Goal: Task Accomplishment & Management: Use online tool/utility

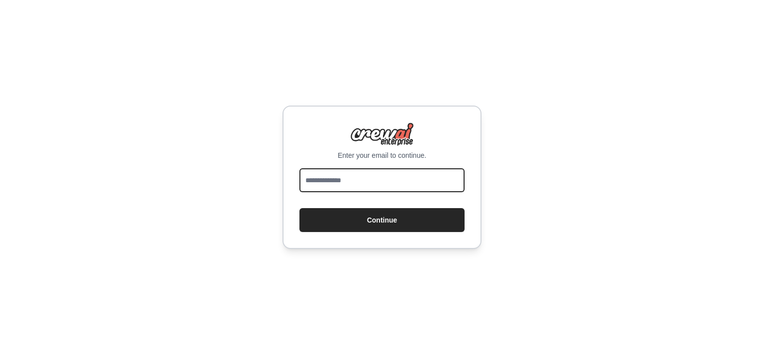
click at [343, 192] on input "email" at bounding box center [381, 180] width 165 height 24
click at [341, 181] on input "email" at bounding box center [381, 180] width 165 height 24
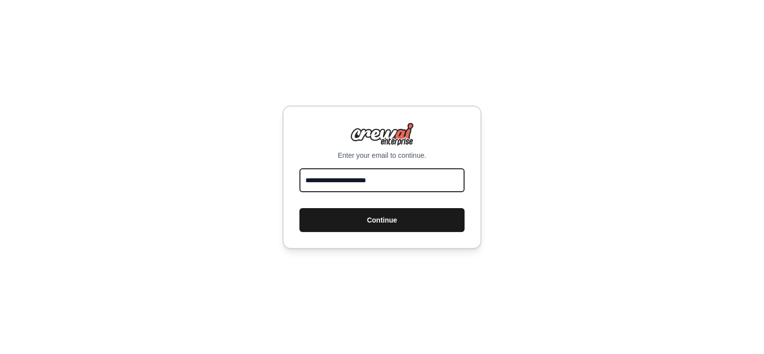
type input "**********"
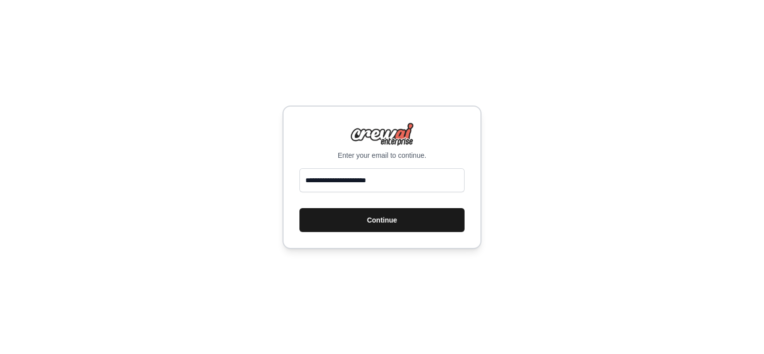
click at [371, 217] on button "Continue" at bounding box center [381, 220] width 165 height 24
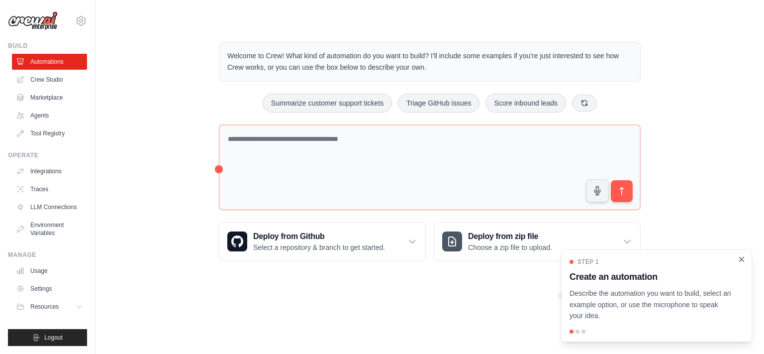
click at [743, 261] on icon "Close walkthrough" at bounding box center [742, 259] width 4 height 4
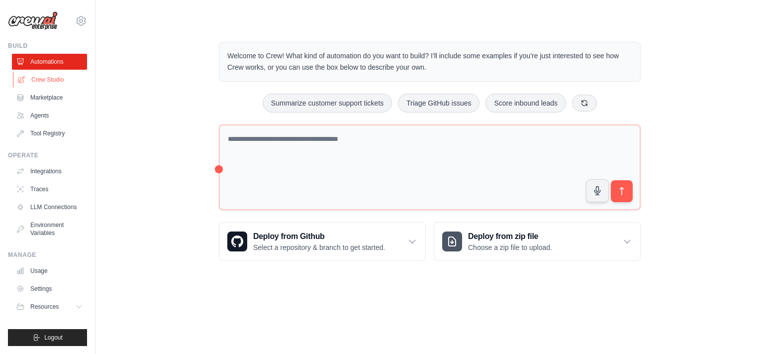
click at [59, 83] on link "Crew Studio" at bounding box center [50, 80] width 75 height 16
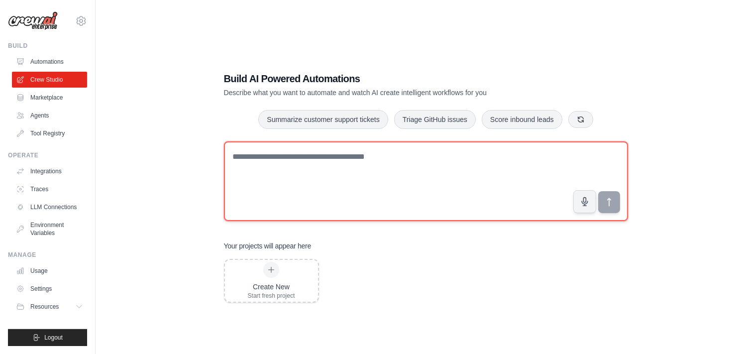
click at [342, 157] on textarea at bounding box center [426, 181] width 404 height 80
paste textarea "**********"
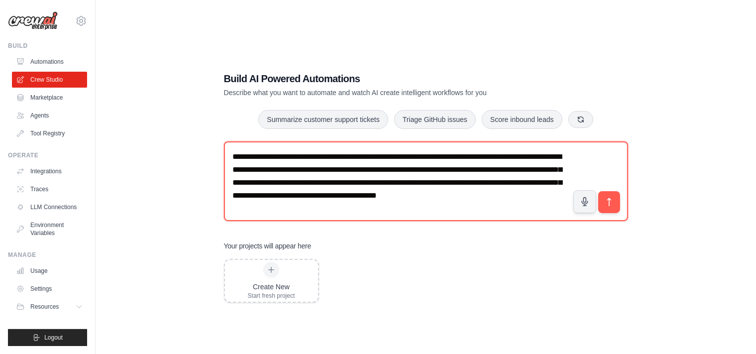
type textarea "**********"
click at [462, 206] on textarea "**********" at bounding box center [426, 181] width 404 height 80
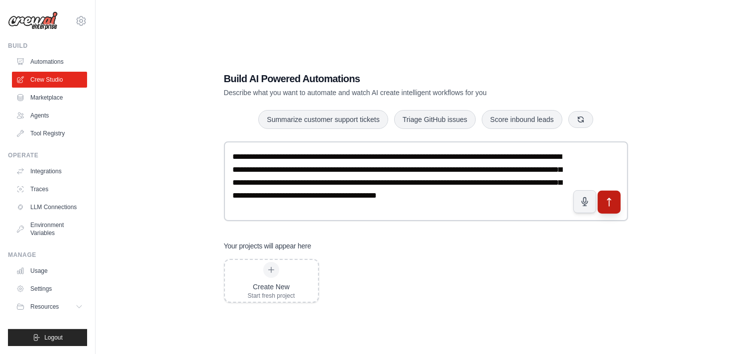
click at [608, 203] on icon "submit" at bounding box center [608, 202] width 10 height 10
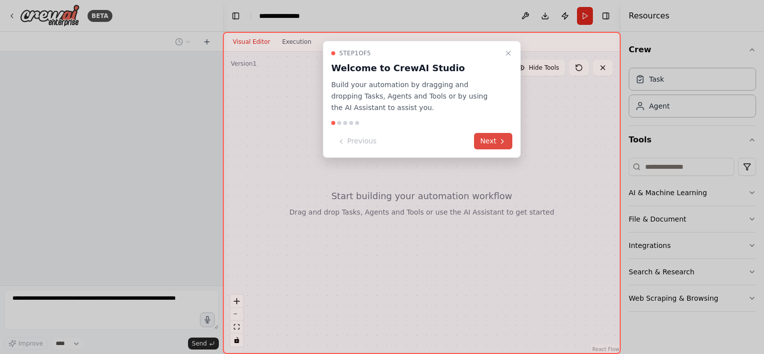
click at [490, 138] on button "Next" at bounding box center [493, 141] width 38 height 16
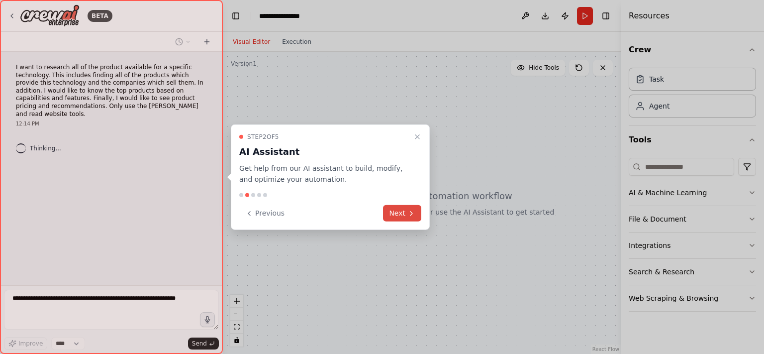
click at [401, 209] on button "Next" at bounding box center [402, 213] width 38 height 16
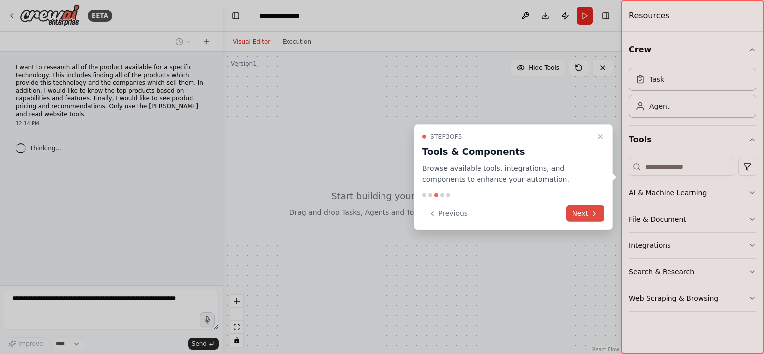
click at [588, 218] on button "Next" at bounding box center [585, 213] width 38 height 16
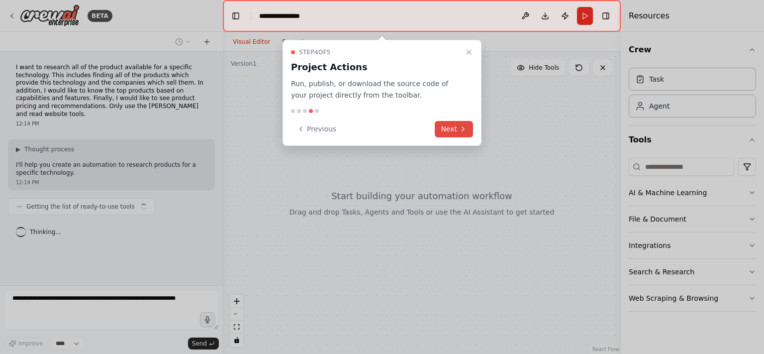
click at [463, 132] on icon at bounding box center [463, 129] width 8 height 8
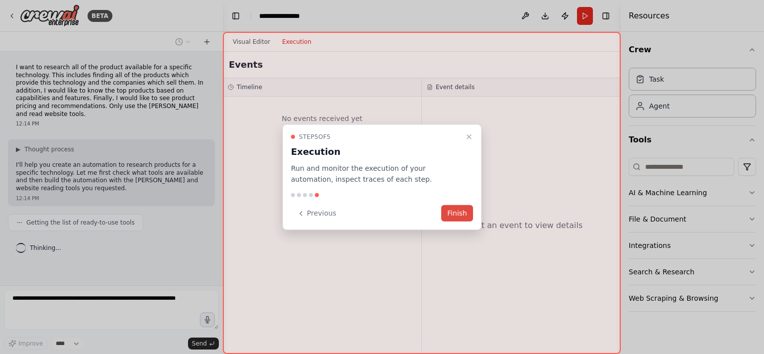
click at [460, 212] on button "Finish" at bounding box center [457, 213] width 32 height 16
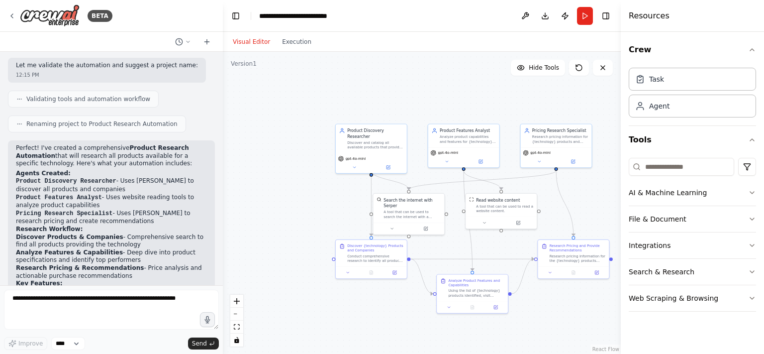
scroll to position [484, 0]
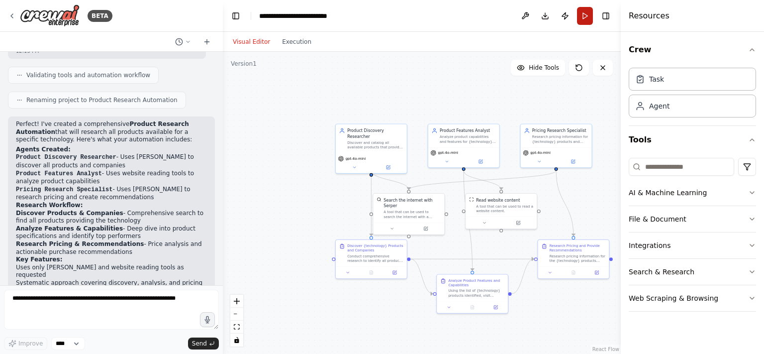
click at [586, 13] on button "Run" at bounding box center [585, 16] width 16 height 18
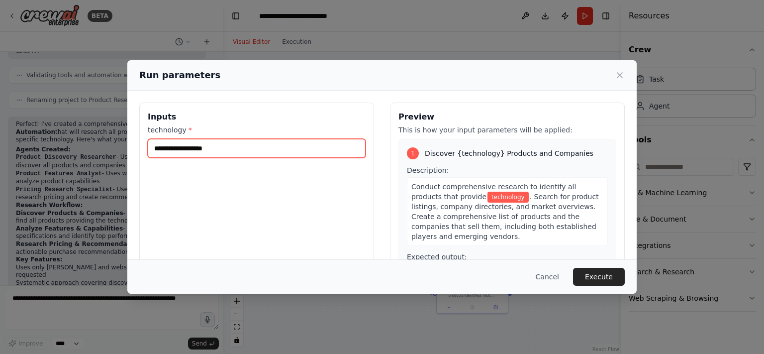
click at [268, 149] on input "technology *" at bounding box center [257, 148] width 218 height 19
type input "**********"
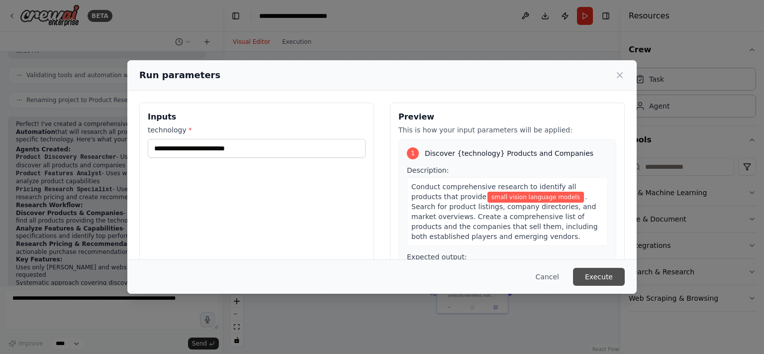
click at [614, 277] on button "Execute" at bounding box center [599, 277] width 52 height 18
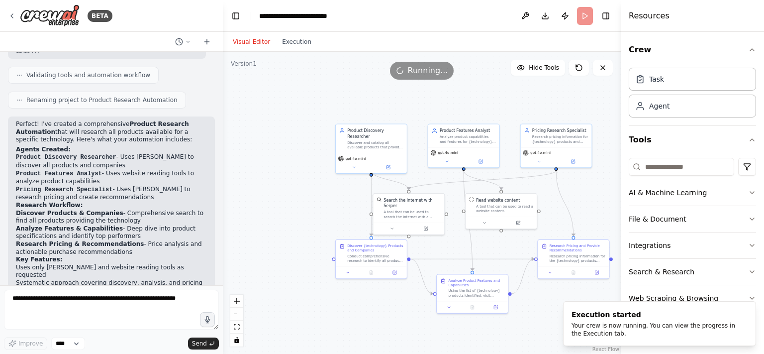
scroll to position [548, 0]
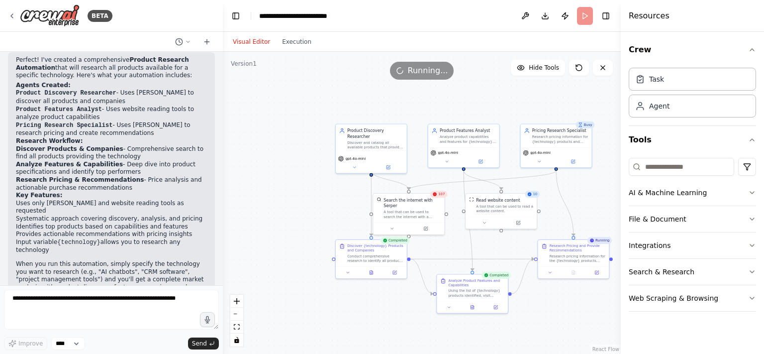
click at [328, 68] on div "Running..." at bounding box center [422, 71] width 398 height 18
click at [287, 41] on button "Execution" at bounding box center [296, 42] width 41 height 12
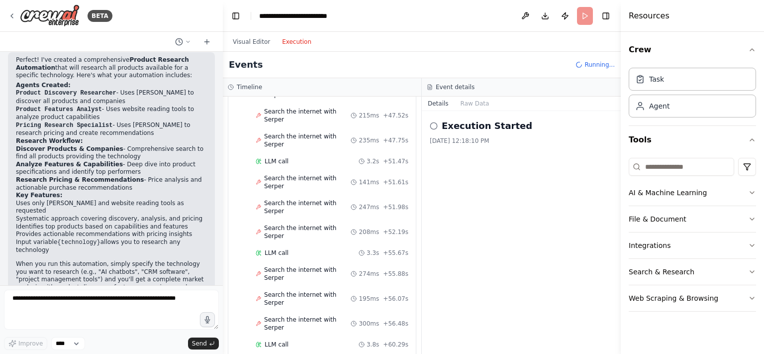
scroll to position [3857, 0]
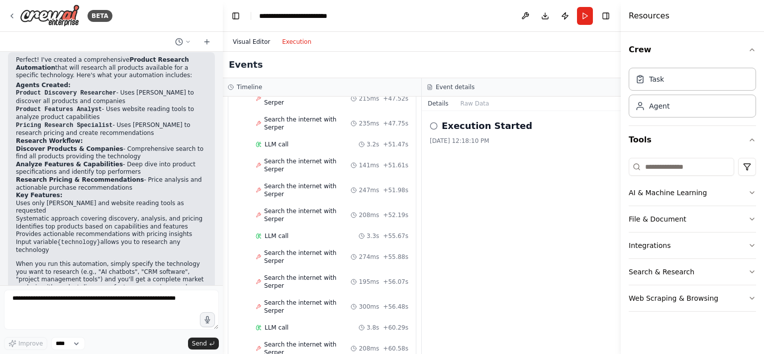
click at [254, 45] on button "Visual Editor" at bounding box center [251, 42] width 49 height 12
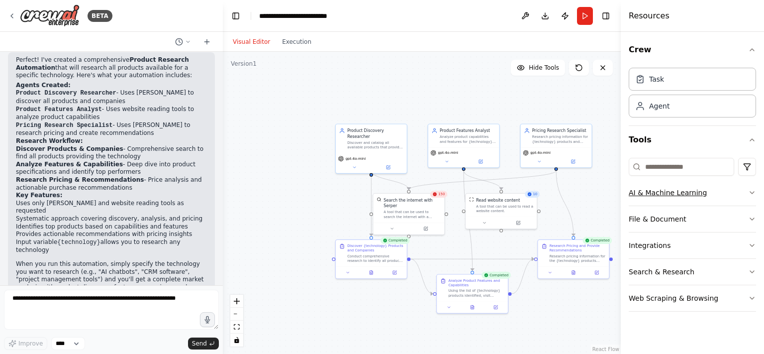
click at [753, 196] on button "AI & Machine Learning" at bounding box center [692, 193] width 127 height 26
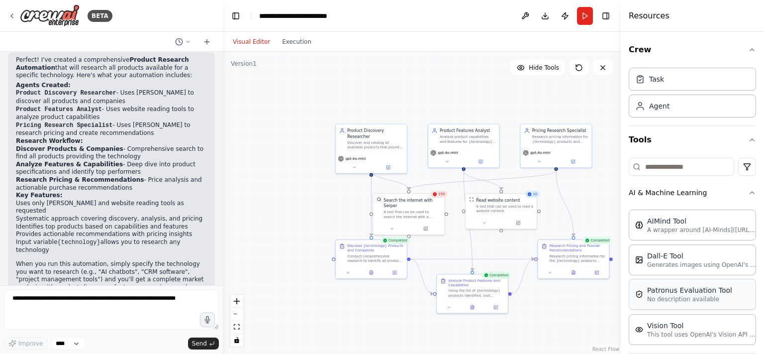
scroll to position [119, 0]
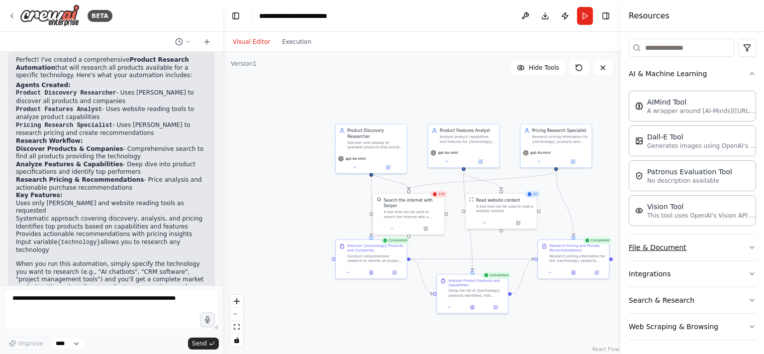
click at [748, 245] on icon "button" at bounding box center [752, 247] width 8 height 8
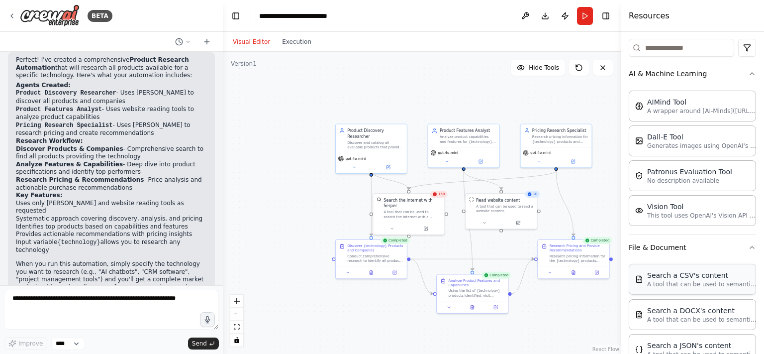
click at [715, 283] on p "A tool that can be used to semantic search a query from a CSV's content." at bounding box center [701, 284] width 109 height 8
click at [681, 288] on div "Search a CSV's content A tool that can be used to semantic search a query from …" at bounding box center [692, 279] width 127 height 31
click at [686, 211] on p "This tool uses OpenAI's Vision API to describe the contents of an image." at bounding box center [701, 215] width 109 height 8
click at [683, 183] on div "Patronus Evaluation Tool No description available" at bounding box center [692, 175] width 127 height 31
click at [673, 141] on p "Generates images using OpenAI's Dall-E model." at bounding box center [701, 145] width 109 height 8
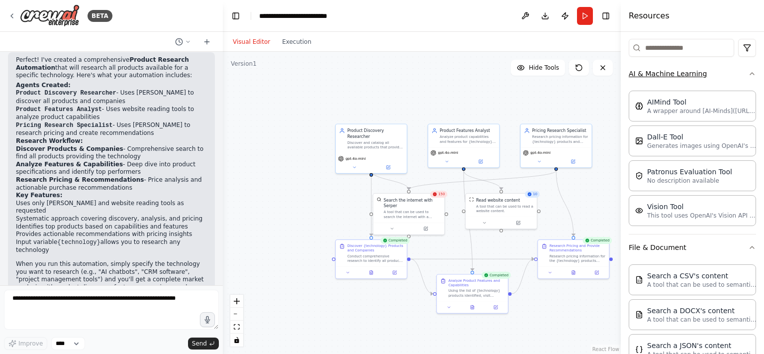
click at [748, 72] on icon "button" at bounding box center [752, 74] width 8 height 8
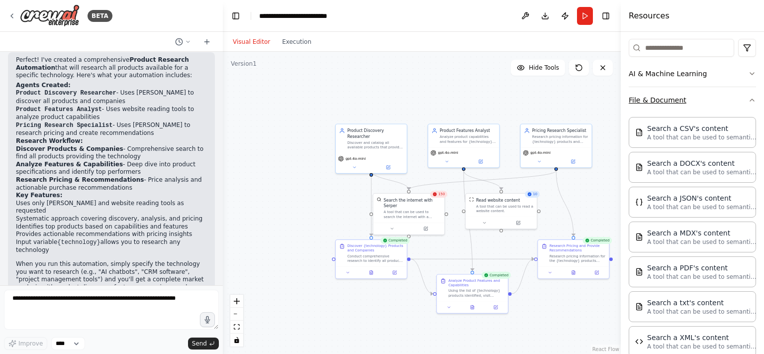
click at [748, 102] on icon "button" at bounding box center [752, 100] width 8 height 8
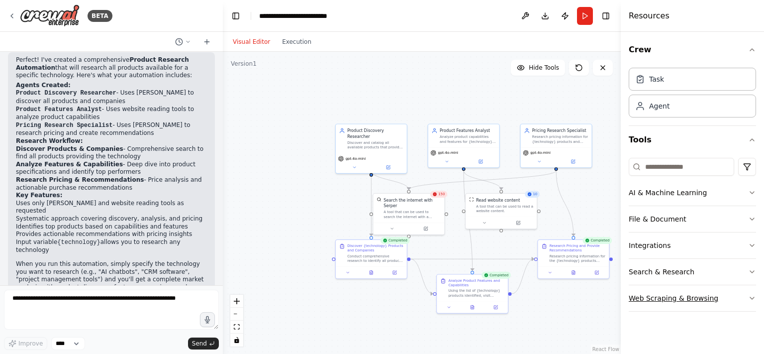
click at [748, 298] on button "Web Scraping & Browsing" at bounding box center [692, 298] width 127 height 26
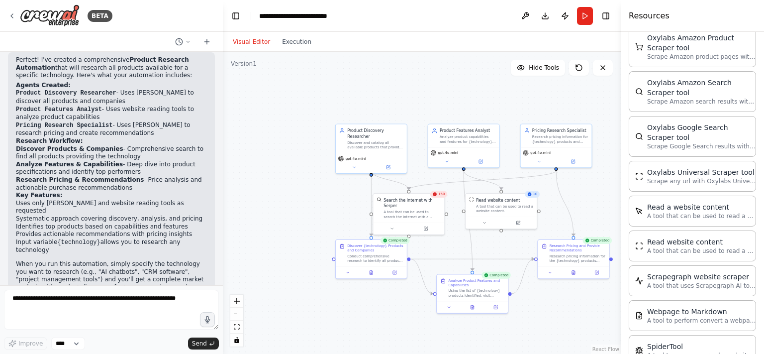
scroll to position [495, 0]
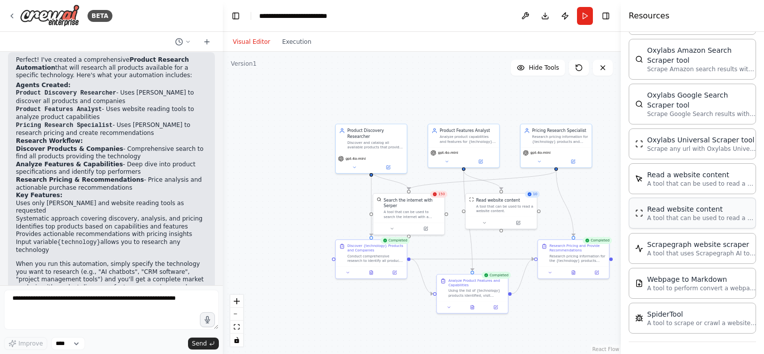
click at [686, 207] on div "Read website content" at bounding box center [701, 209] width 109 height 10
click at [682, 210] on div "Read website content" at bounding box center [701, 209] width 109 height 10
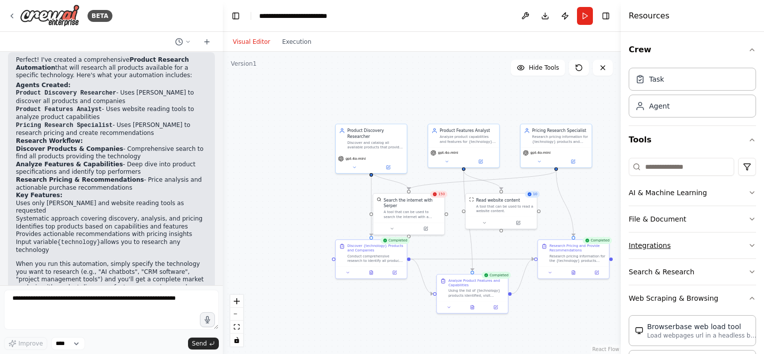
scroll to position [129, 0]
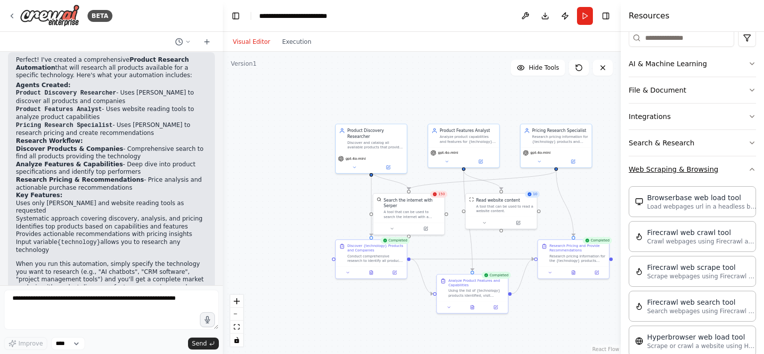
click at [748, 170] on icon "button" at bounding box center [752, 169] width 8 height 8
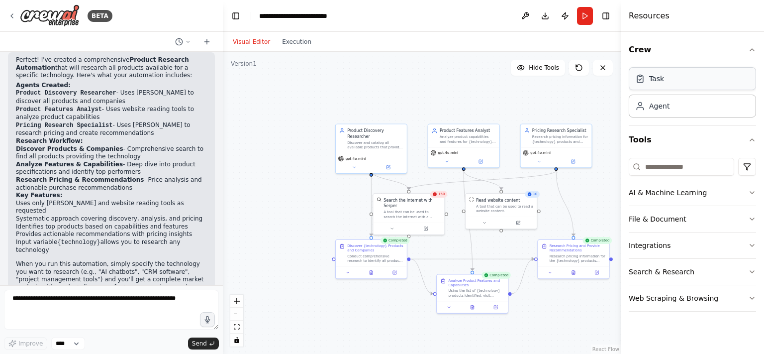
click at [701, 82] on div "Task" at bounding box center [692, 78] width 127 height 23
click at [701, 108] on div "Agent" at bounding box center [692, 105] width 127 height 23
click at [694, 78] on div "Task" at bounding box center [692, 78] width 127 height 23
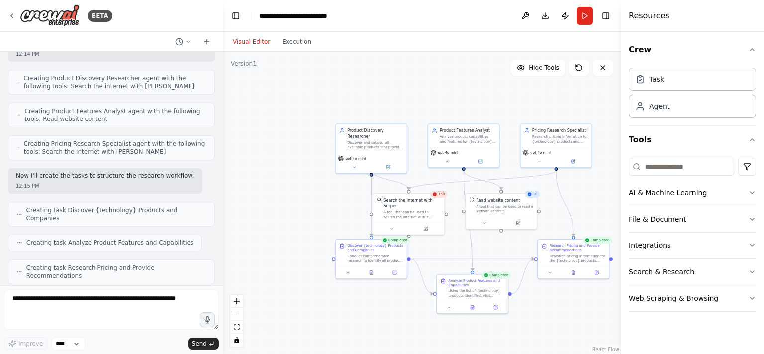
scroll to position [548, 0]
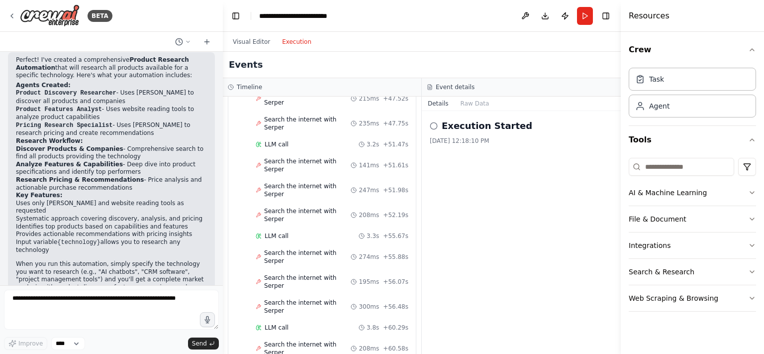
click at [296, 41] on button "Execution" at bounding box center [296, 42] width 41 height 12
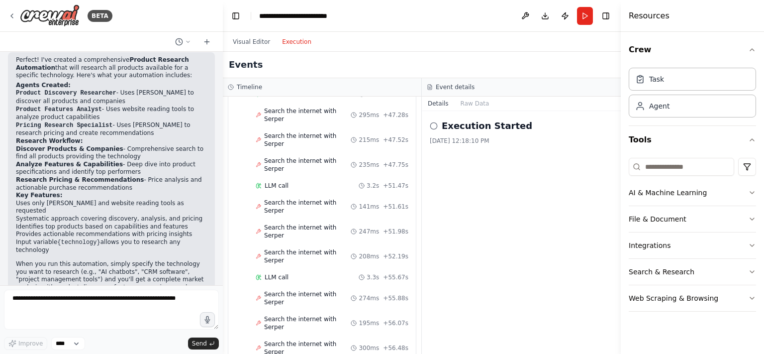
scroll to position [3857, 0]
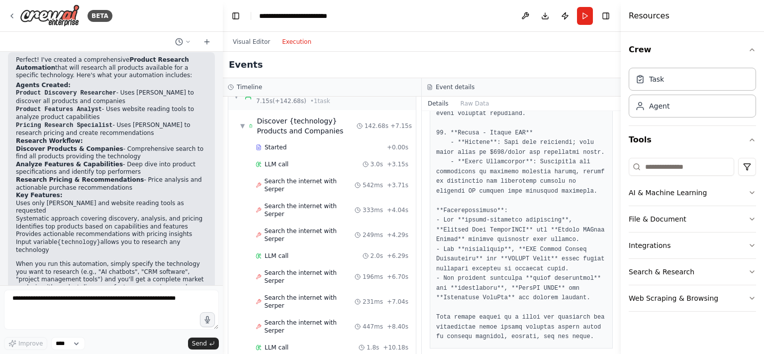
scroll to position [0, 0]
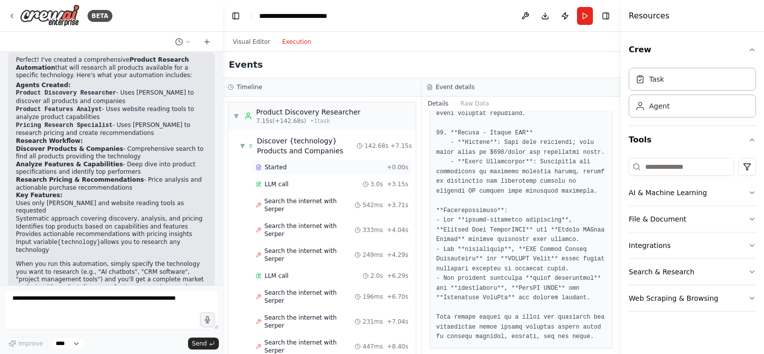
click at [274, 166] on span "Started" at bounding box center [276, 167] width 22 height 8
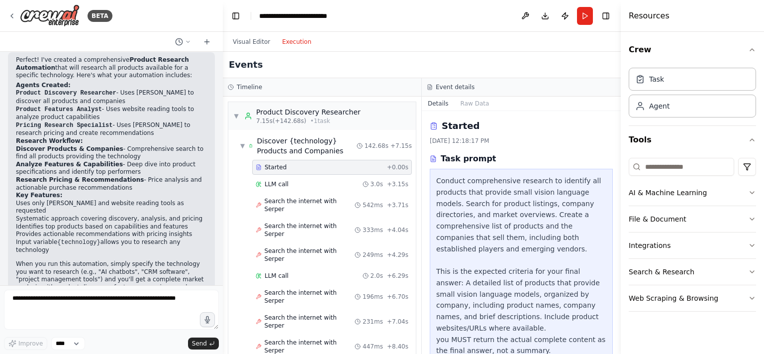
scroll to position [24, 0]
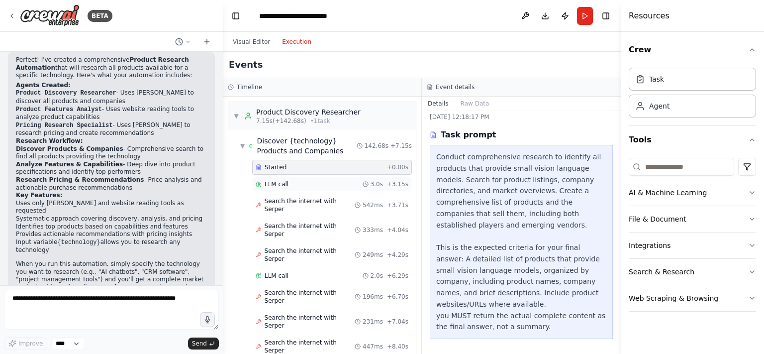
click at [290, 184] on div "LLM call 3.0s + 3.15s" at bounding box center [332, 184] width 153 height 8
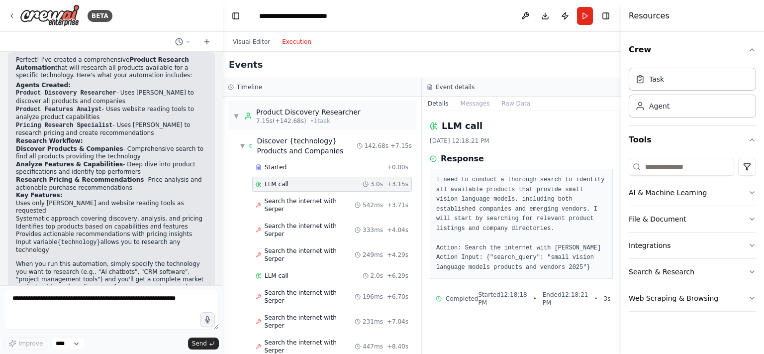
click at [507, 186] on pre "I need to conduct a thorough search to identify all available products that pro…" at bounding box center [521, 223] width 170 height 97
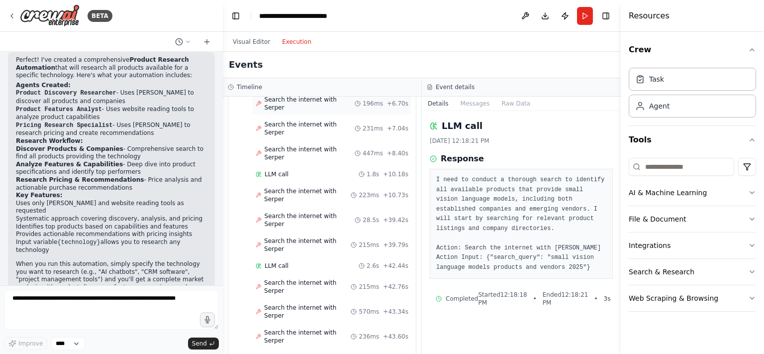
scroll to position [0, 0]
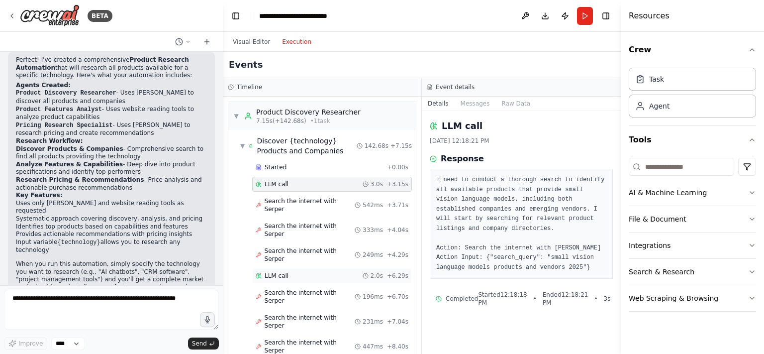
click at [299, 272] on div "LLM call 2.0s + 6.29s" at bounding box center [332, 276] width 153 height 8
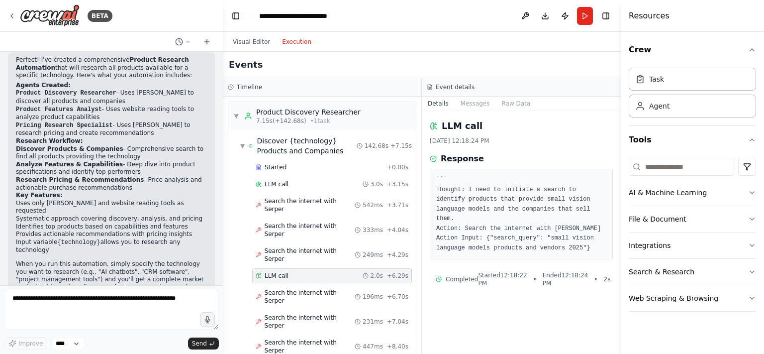
scroll to position [64, 0]
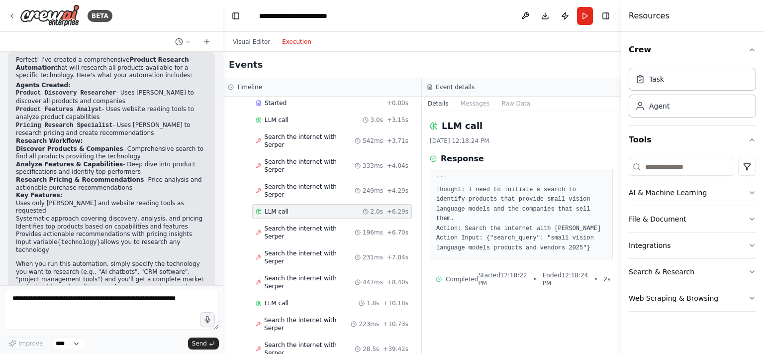
click at [299, 299] on div "LLM call 1.8s + 10.18s" at bounding box center [332, 303] width 153 height 8
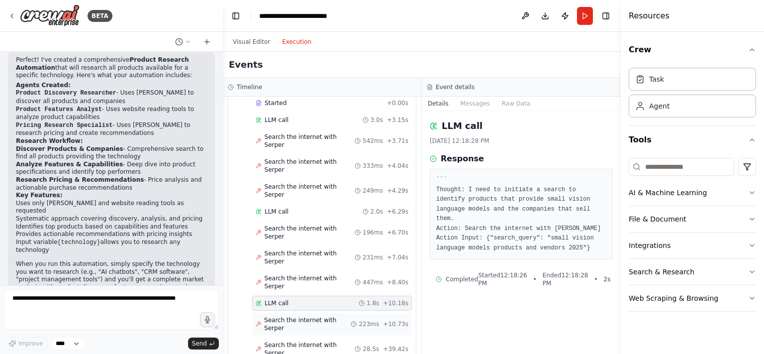
click at [293, 316] on span "Search the internet with Serper" at bounding box center [307, 324] width 87 height 16
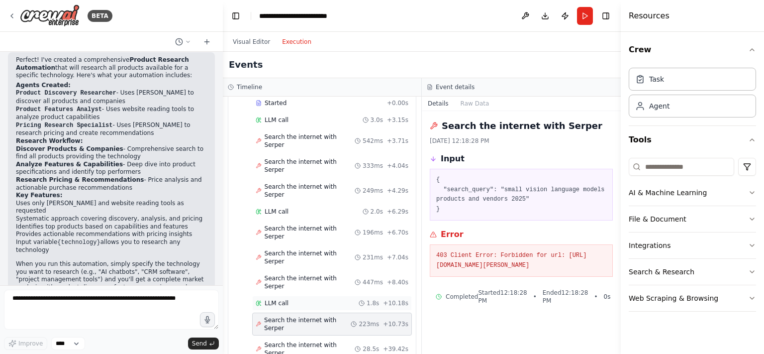
scroll to position [193, 0]
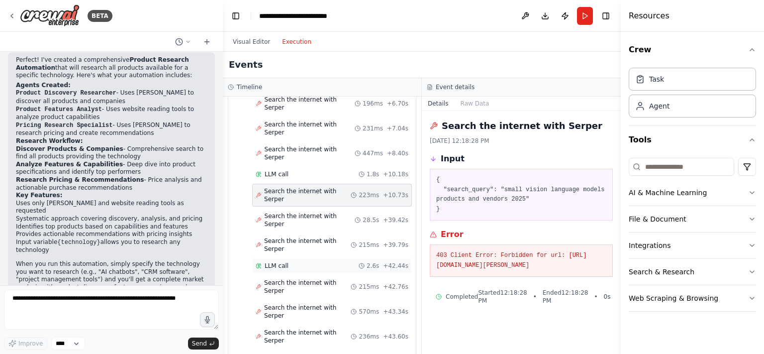
click at [290, 262] on div "LLM call 2.6s + 42.44s" at bounding box center [332, 266] width 153 height 8
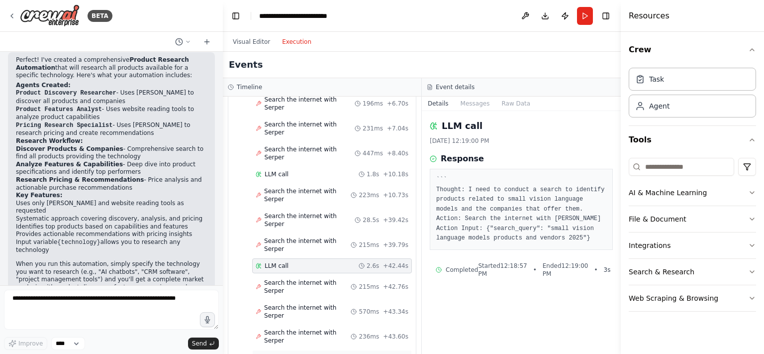
click at [283, 353] on span "LLM call" at bounding box center [277, 357] width 24 height 8
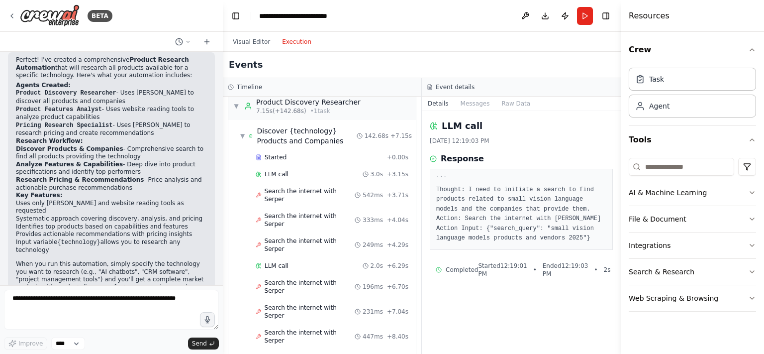
scroll to position [0, 0]
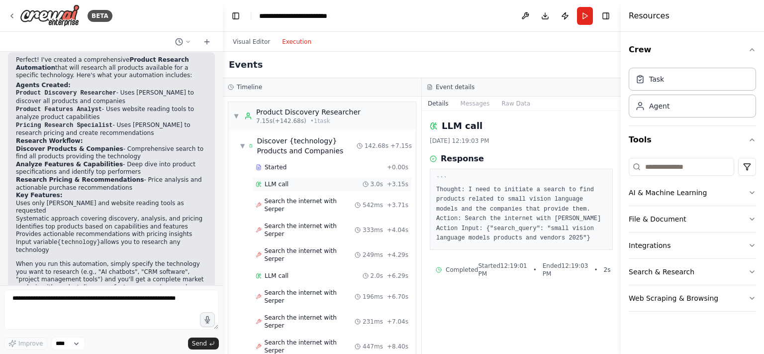
click at [286, 182] on span "LLM call" at bounding box center [277, 184] width 24 height 8
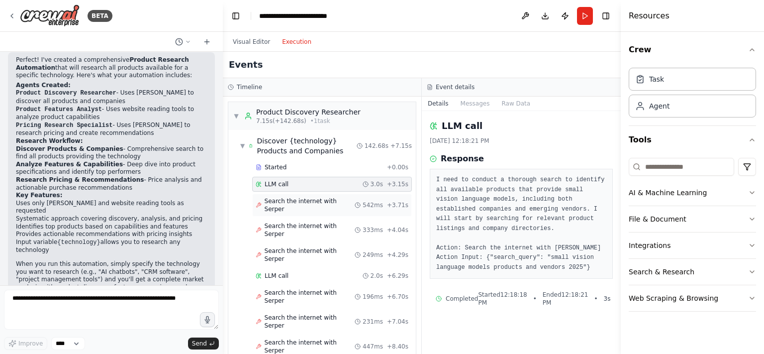
click at [311, 199] on span "Search the internet with Serper" at bounding box center [310, 205] width 91 height 16
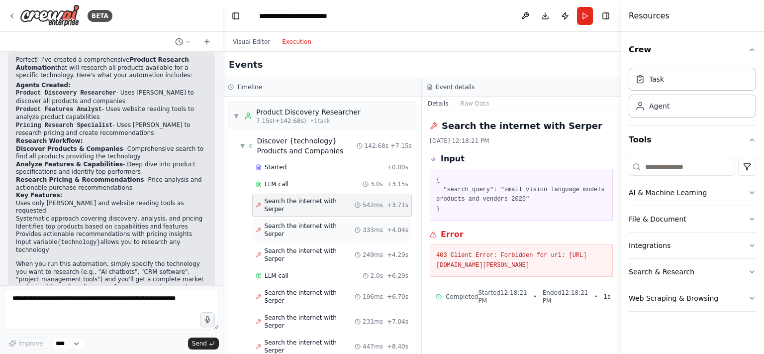
click at [298, 222] on span "Search the internet with Serper" at bounding box center [310, 230] width 91 height 16
click at [295, 243] on div "Search the internet with Serper 249ms + 4.29s" at bounding box center [332, 254] width 160 height 23
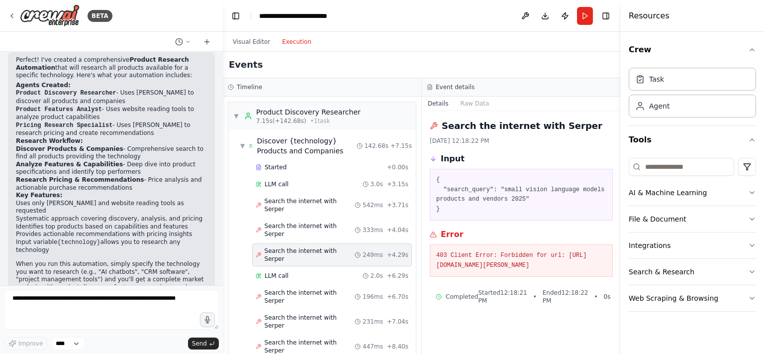
click at [298, 313] on span "Search the internet with Serper" at bounding box center [310, 321] width 91 height 16
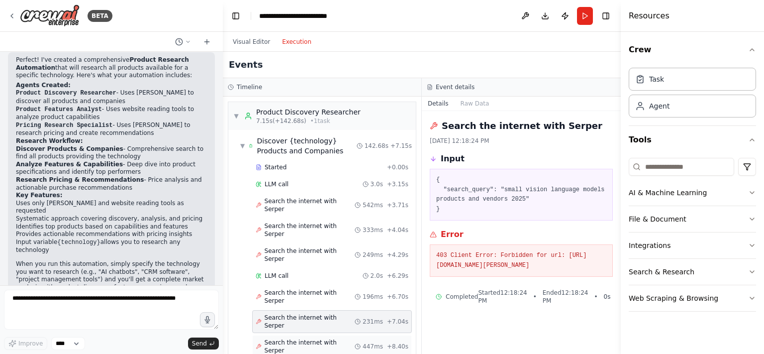
click at [304, 338] on span "Search the internet with Serper" at bounding box center [310, 346] width 91 height 16
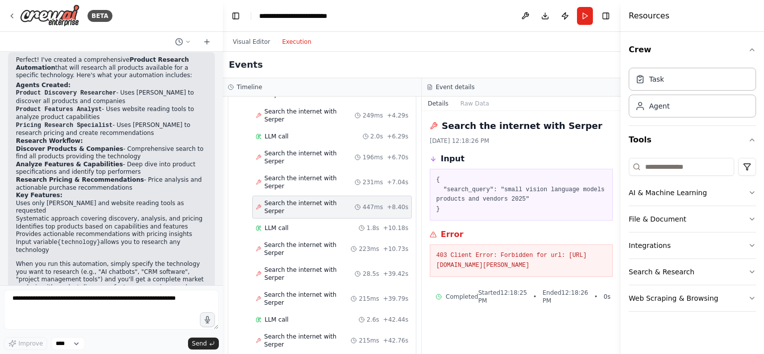
scroll to position [193, 0]
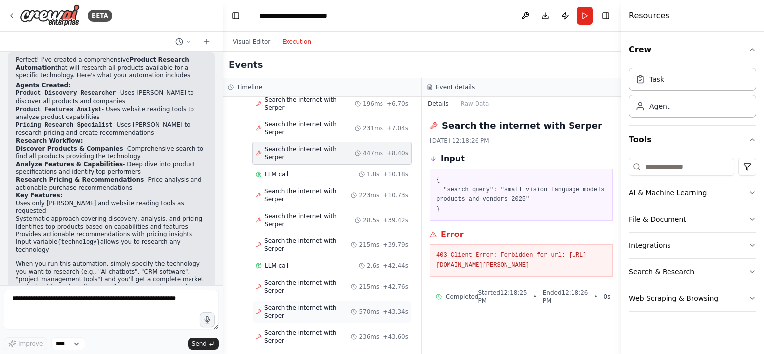
click at [290, 303] on span "Search the internet with Serper" at bounding box center [307, 311] width 87 height 16
click at [289, 279] on span "Search the internet with Serper" at bounding box center [307, 287] width 87 height 16
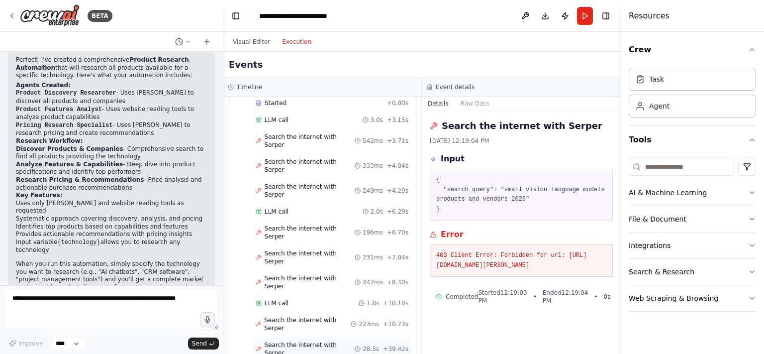
scroll to position [0, 0]
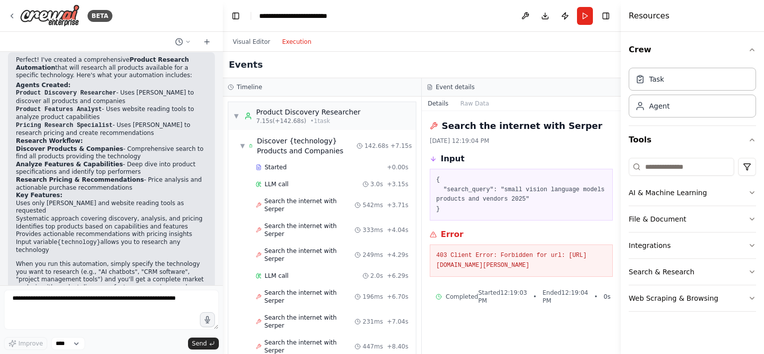
click at [294, 46] on button "Execution" at bounding box center [296, 42] width 41 height 12
click at [258, 39] on button "Visual Editor" at bounding box center [251, 42] width 49 height 12
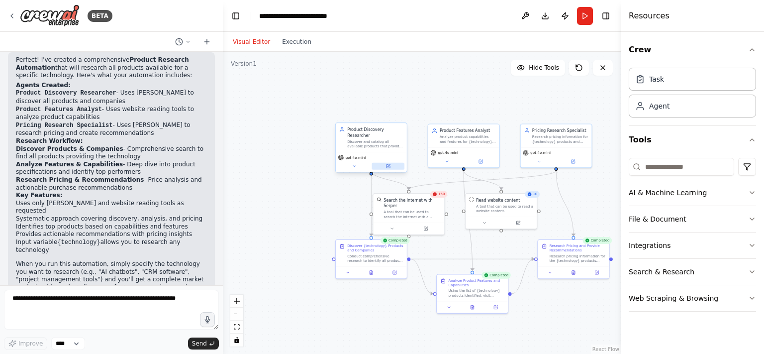
click at [392, 163] on button at bounding box center [388, 166] width 33 height 7
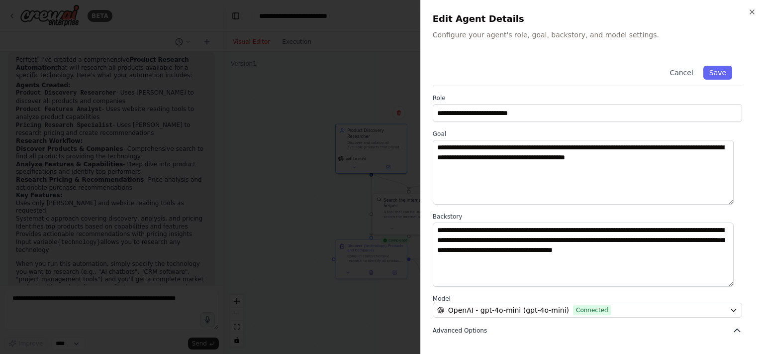
click at [732, 334] on icon "button" at bounding box center [737, 330] width 10 height 10
click at [675, 73] on button "Cancel" at bounding box center [681, 73] width 35 height 14
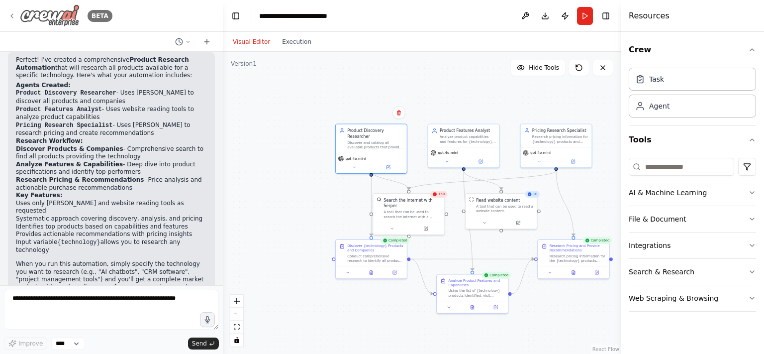
click at [16, 17] on div "BETA" at bounding box center [60, 15] width 104 height 22
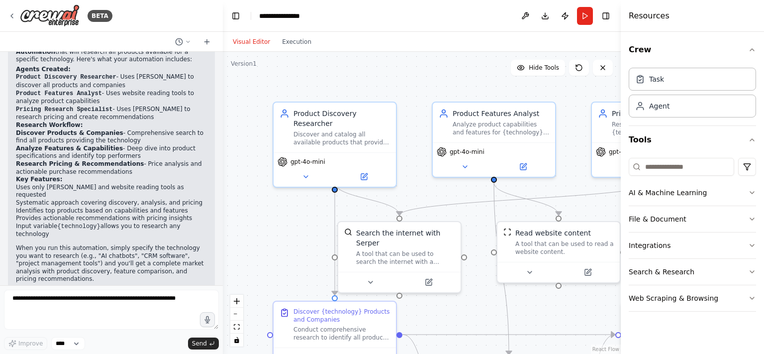
scroll to position [548, 0]
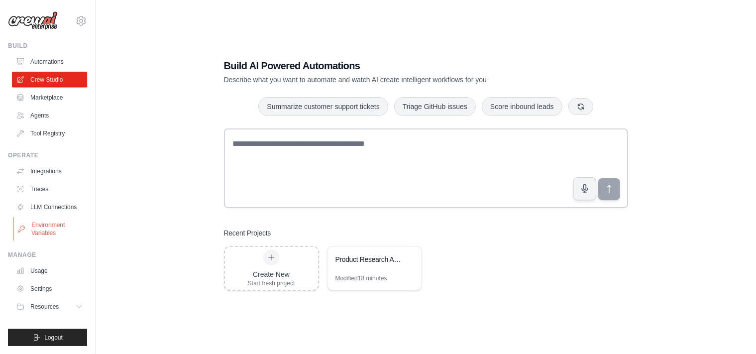
scroll to position [20, 0]
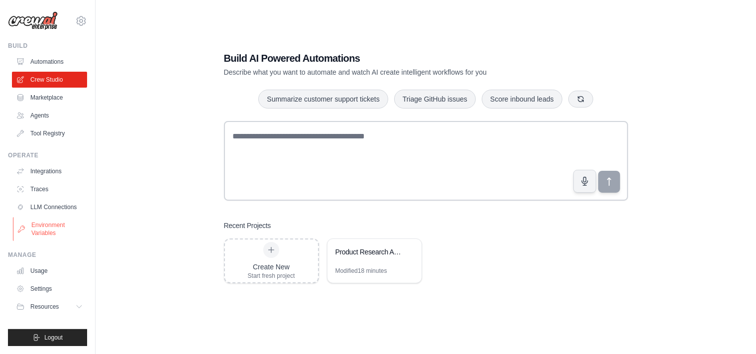
click at [44, 225] on link "Environment Variables" at bounding box center [50, 229] width 75 height 24
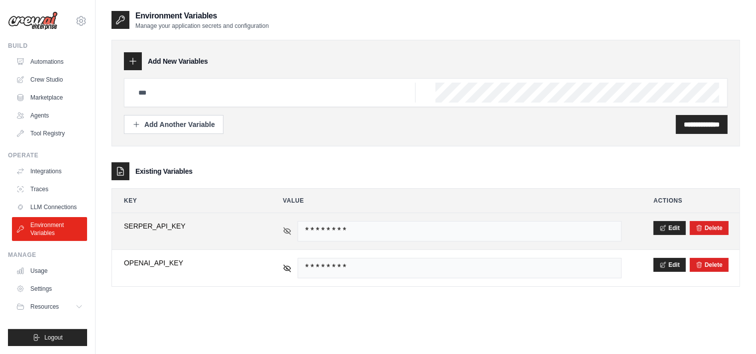
click at [286, 233] on icon at bounding box center [287, 230] width 9 height 9
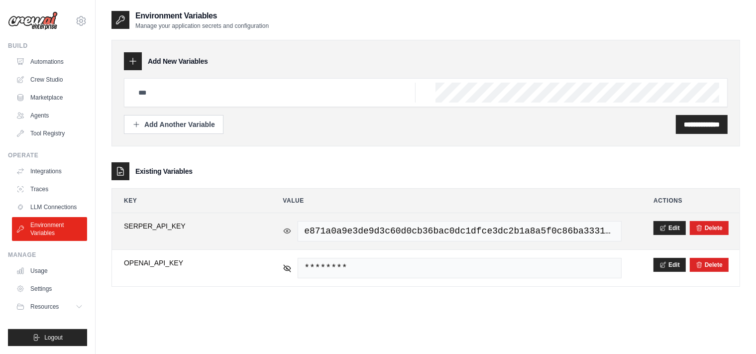
click at [286, 233] on icon at bounding box center [287, 230] width 9 height 9
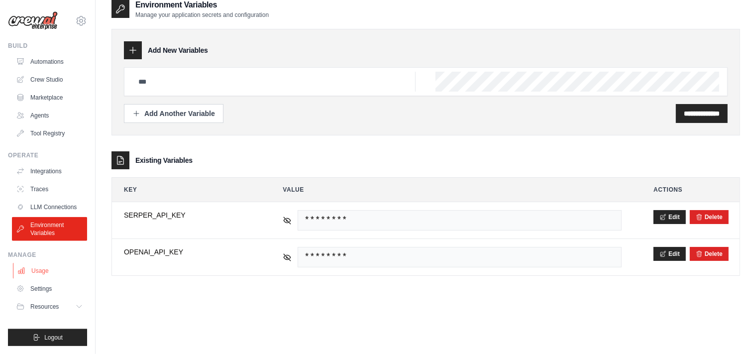
scroll to position [20, 0]
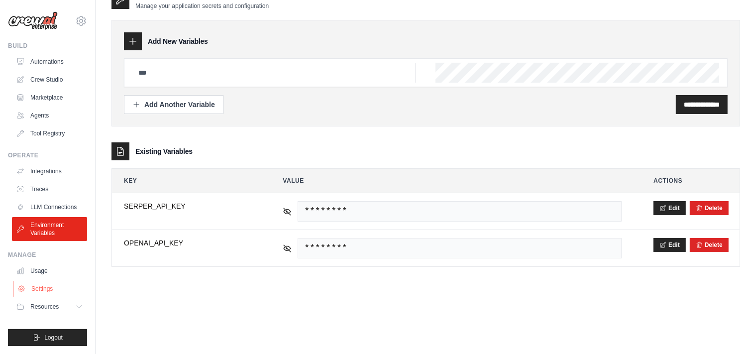
click at [43, 292] on link "Settings" at bounding box center [50, 289] width 75 height 16
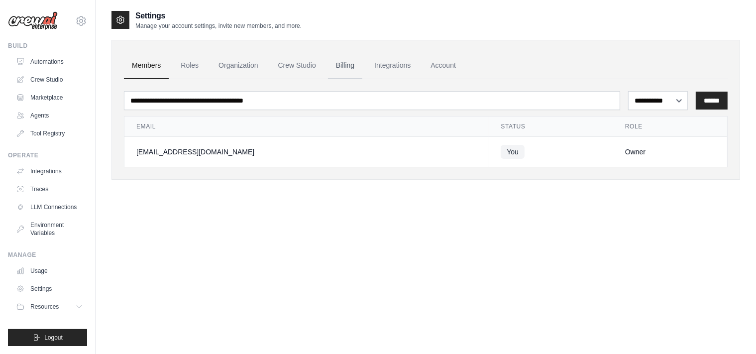
click at [357, 68] on link "Billing" at bounding box center [345, 65] width 34 height 27
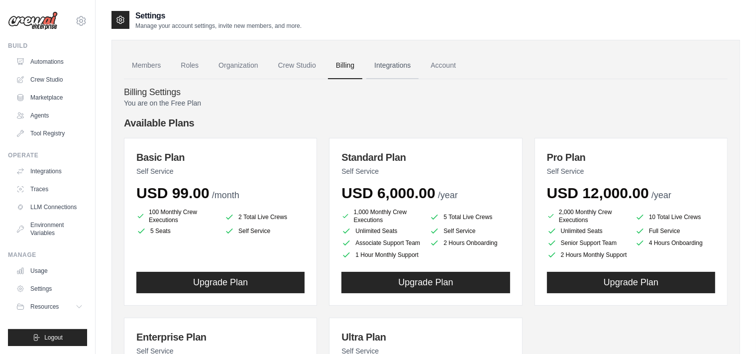
click at [390, 63] on link "Integrations" at bounding box center [392, 65] width 52 height 27
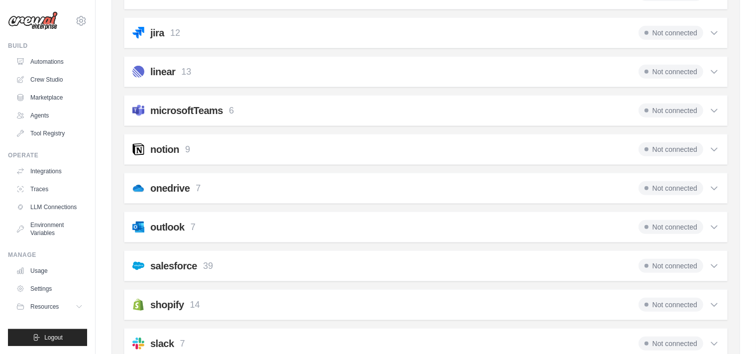
scroll to position [496, 0]
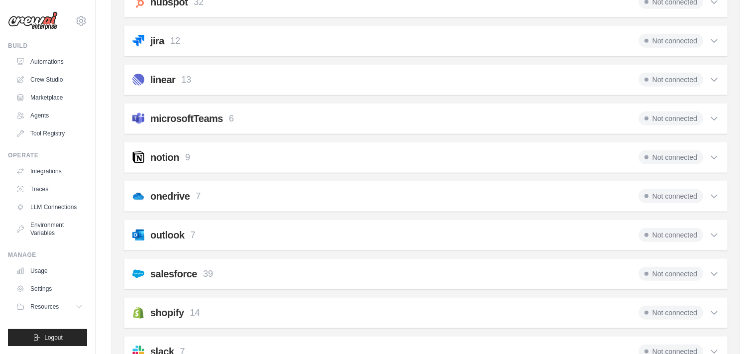
click at [711, 232] on icon at bounding box center [714, 235] width 10 height 10
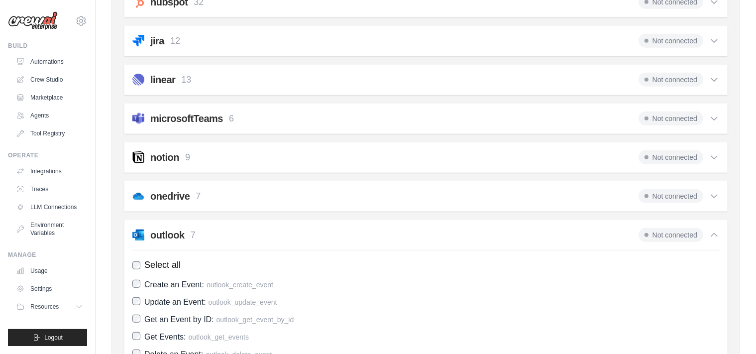
scroll to position [600, 0]
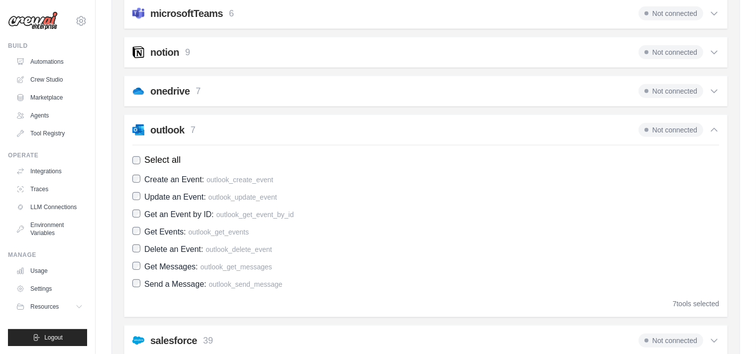
click at [681, 127] on span "Not connected" at bounding box center [670, 130] width 65 height 14
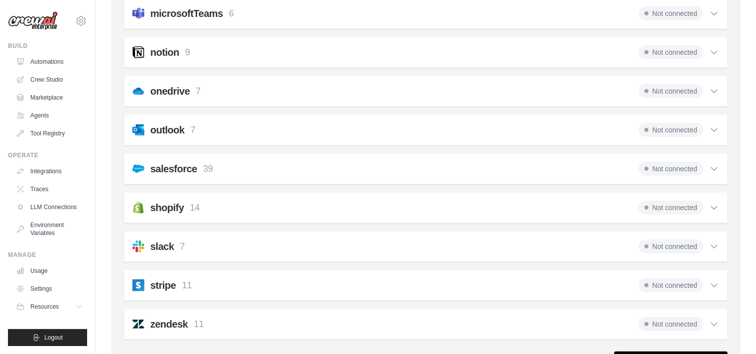
click at [680, 123] on span "Not connected" at bounding box center [670, 130] width 65 height 14
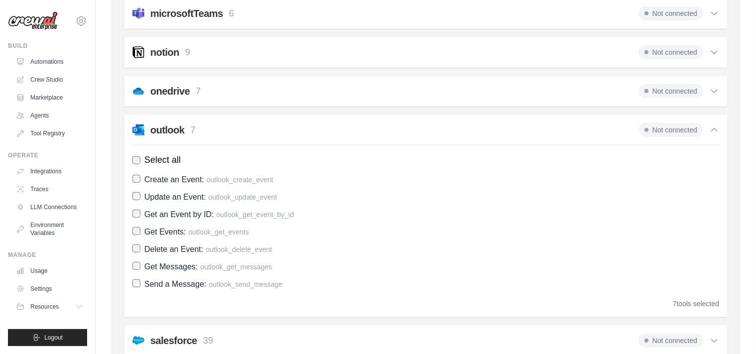
click at [680, 123] on span "Not connected" at bounding box center [670, 130] width 65 height 14
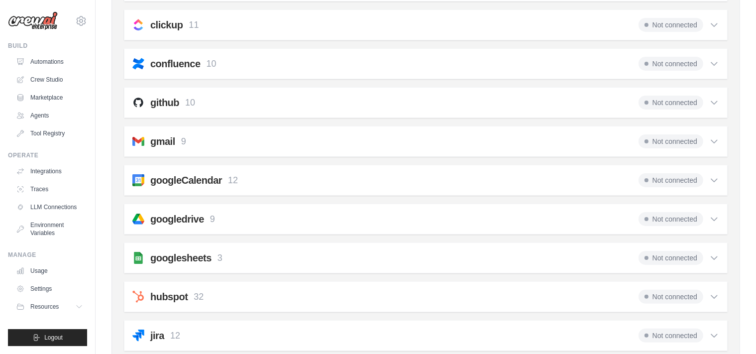
scroll to position [0, 0]
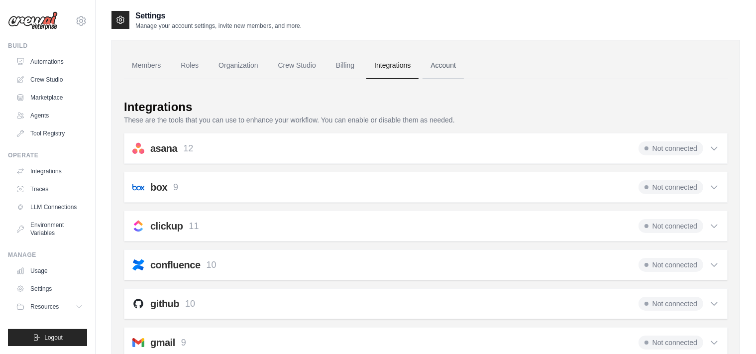
click at [440, 66] on link "Account" at bounding box center [442, 65] width 41 height 27
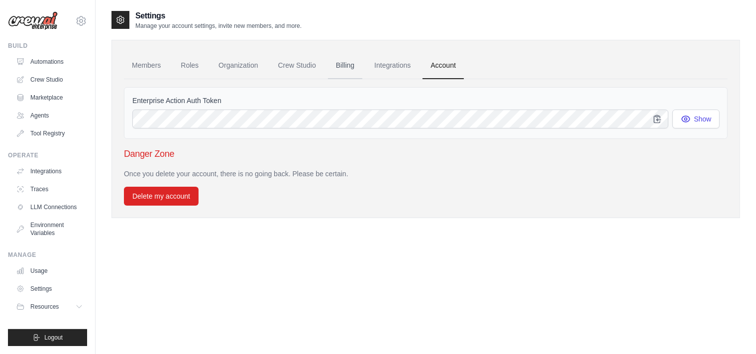
click at [349, 66] on link "Billing" at bounding box center [345, 65] width 34 height 27
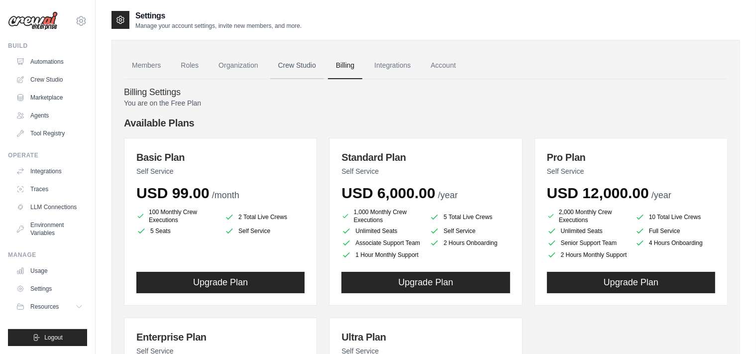
click at [285, 65] on link "Crew Studio" at bounding box center [297, 65] width 54 height 27
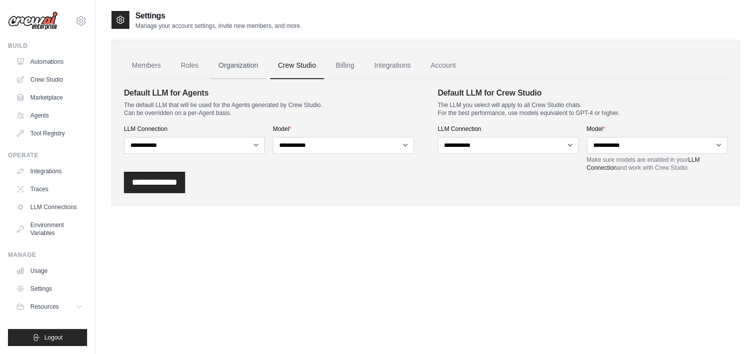
click at [242, 65] on link "Organization" at bounding box center [237, 65] width 55 height 27
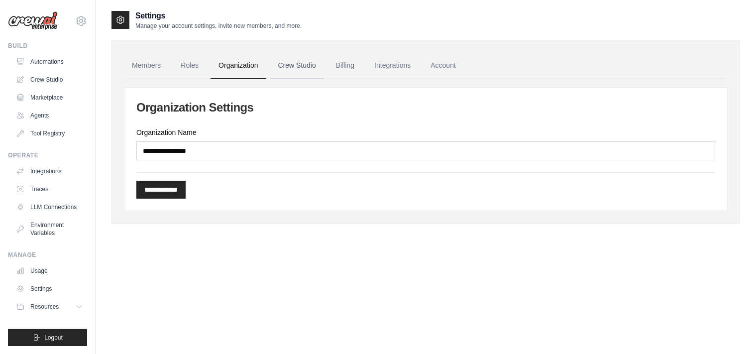
click at [297, 65] on link "Crew Studio" at bounding box center [297, 65] width 54 height 27
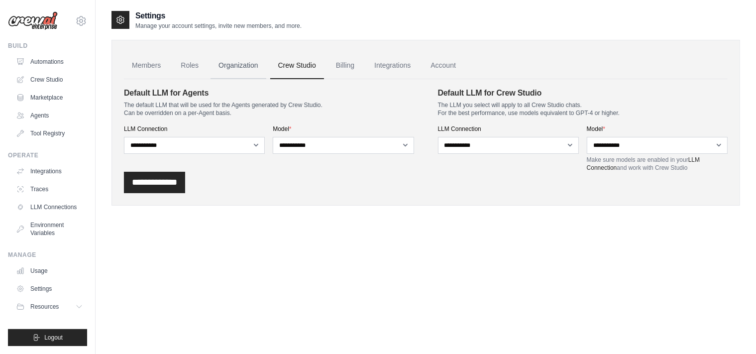
click at [241, 66] on link "Organization" at bounding box center [237, 65] width 55 height 27
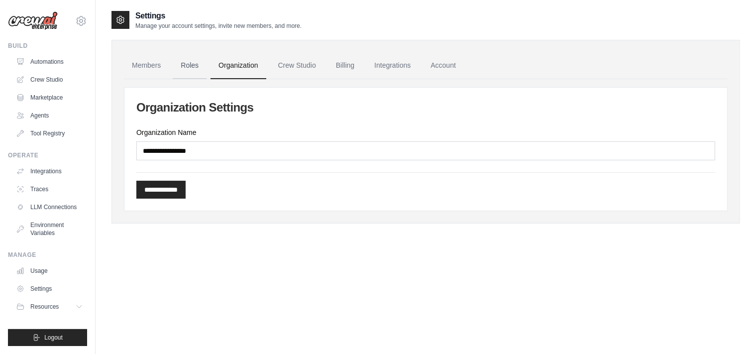
click at [194, 64] on link "Roles" at bounding box center [190, 65] width 34 height 27
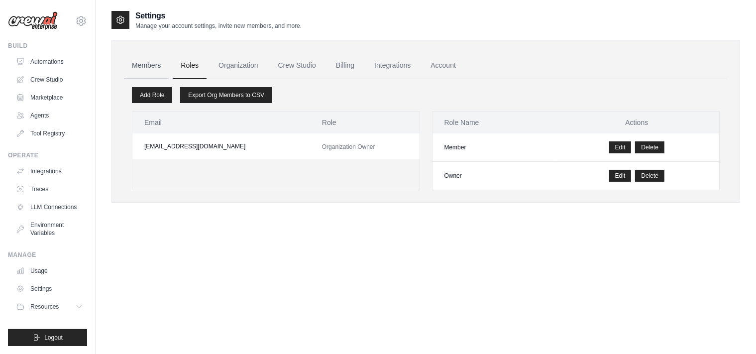
click at [154, 69] on link "Members" at bounding box center [146, 65] width 45 height 27
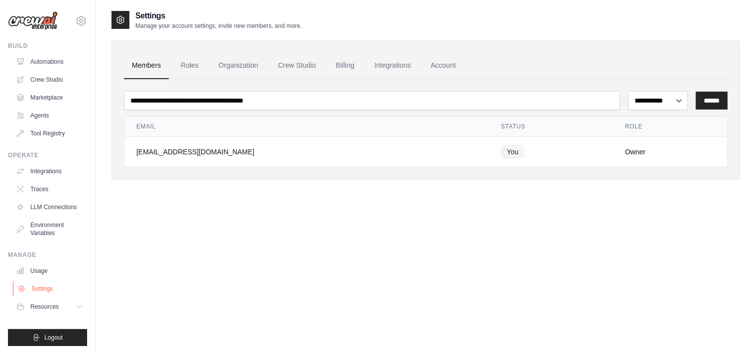
scroll to position [20, 0]
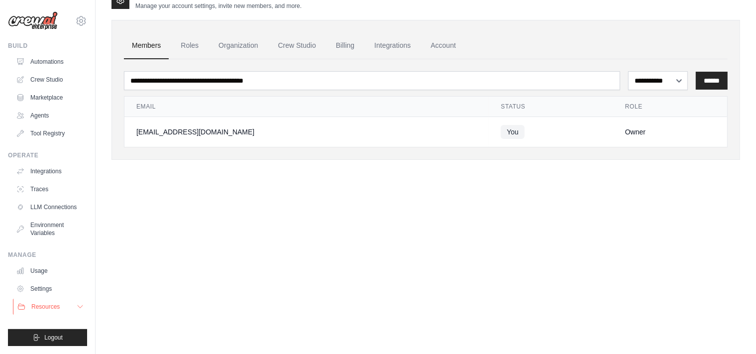
click at [51, 309] on span "Resources" at bounding box center [45, 306] width 28 height 8
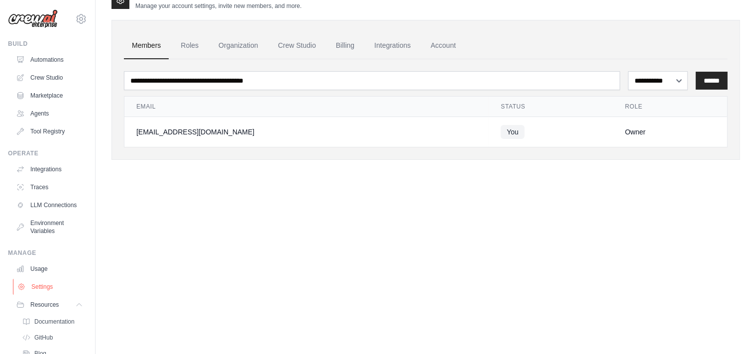
scroll to position [0, 0]
click at [49, 241] on link "Environment Variables" at bounding box center [49, 229] width 75 height 24
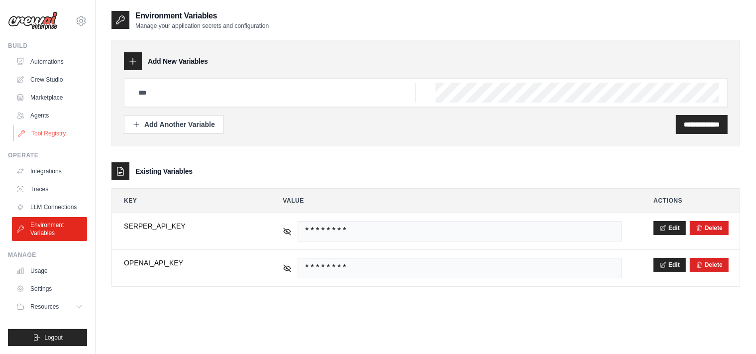
click at [43, 132] on link "Tool Registry" at bounding box center [50, 133] width 75 height 16
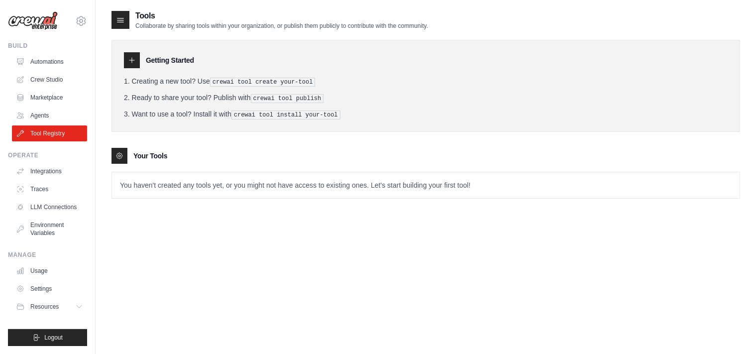
click at [170, 182] on p "You haven't created any tools yet, or you might not have access to existing one…" at bounding box center [425, 185] width 627 height 26
click at [234, 174] on p "You haven't created any tools yet, or you might not have access to existing one…" at bounding box center [425, 185] width 627 height 26
click at [183, 186] on p "You haven't created any tools yet, or you might not have access to existing one…" at bounding box center [425, 185] width 627 height 26
click at [131, 59] on icon at bounding box center [132, 60] width 8 height 8
click at [236, 79] on pre "crewai tool create your-tool" at bounding box center [262, 82] width 105 height 9
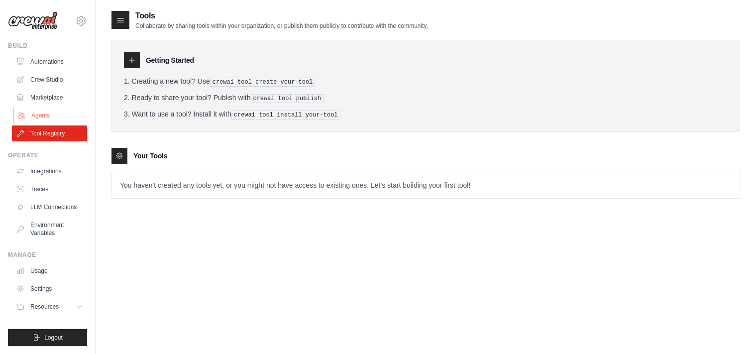
click at [42, 116] on link "Agents" at bounding box center [50, 115] width 75 height 16
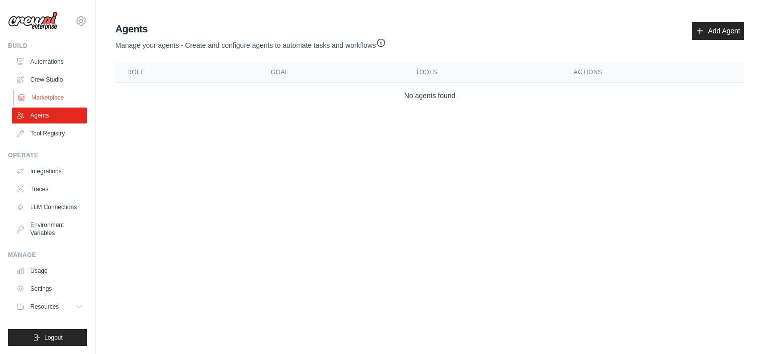
click at [42, 99] on link "Marketplace" at bounding box center [50, 98] width 75 height 16
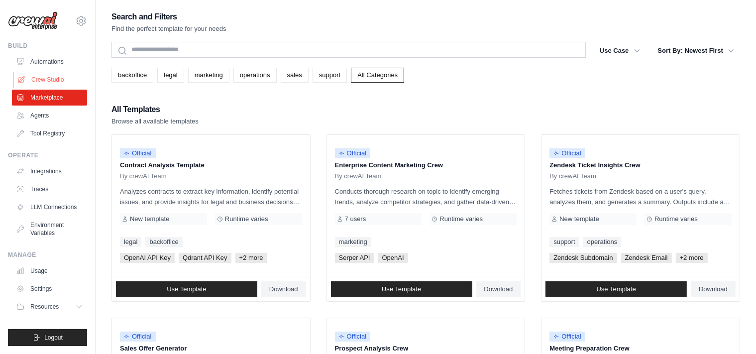
click at [51, 81] on link "Crew Studio" at bounding box center [50, 80] width 75 height 16
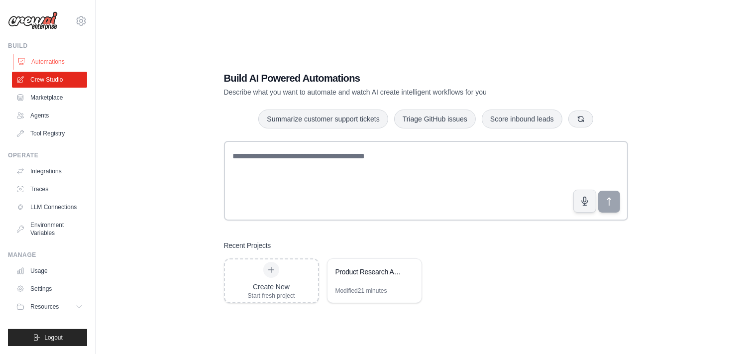
click at [52, 64] on link "Automations" at bounding box center [50, 62] width 75 height 16
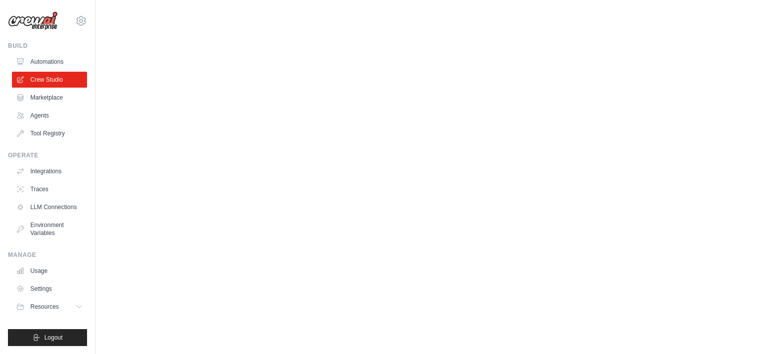
click at [354, 152] on body "[EMAIL_ADDRESS][DOMAIN_NAME] Settings Build Automations Crew Studio" at bounding box center [382, 177] width 764 height 354
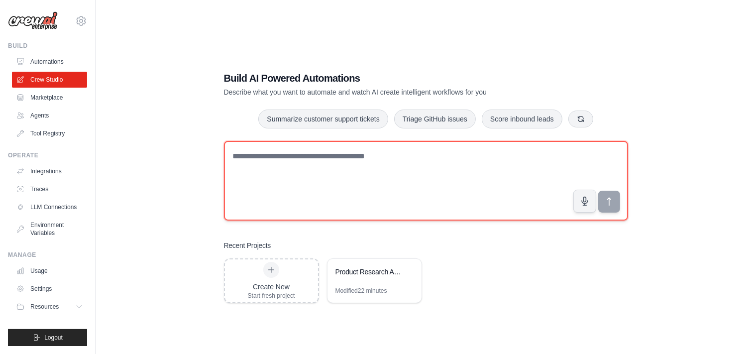
click at [350, 171] on textarea at bounding box center [426, 181] width 404 height 80
paste textarea "**********"
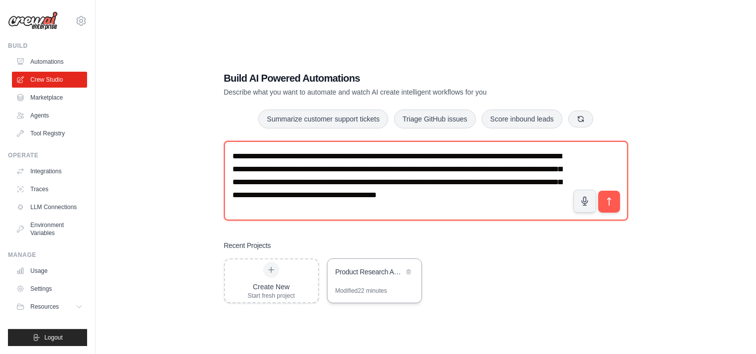
type textarea "**********"
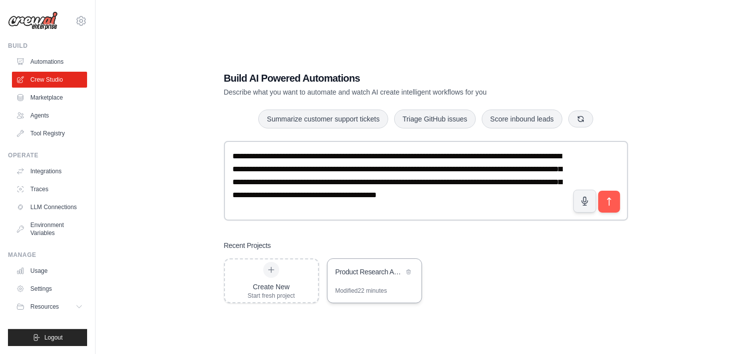
click at [371, 271] on div "Product Research Automation" at bounding box center [369, 272] width 68 height 10
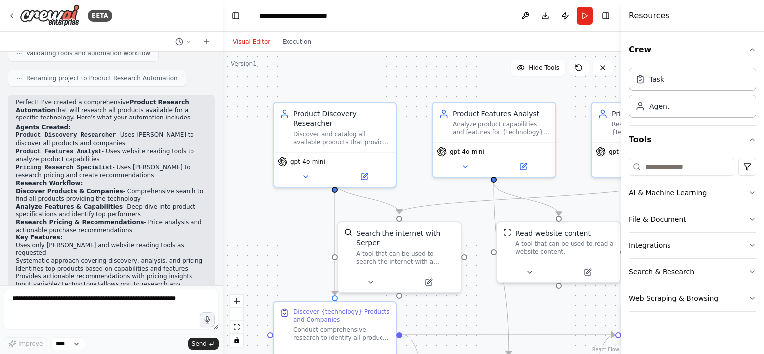
scroll to position [548, 0]
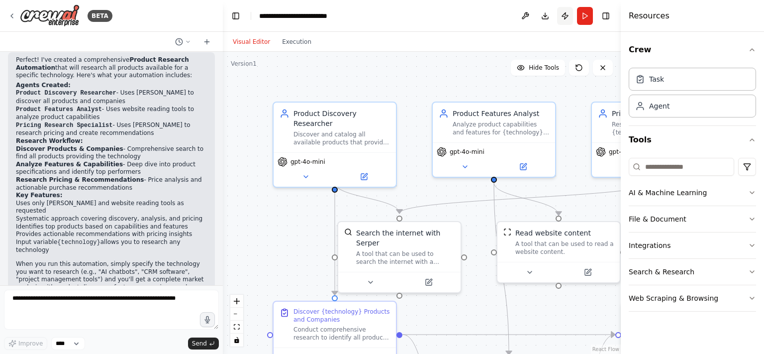
click at [564, 17] on button "Publish" at bounding box center [565, 16] width 16 height 18
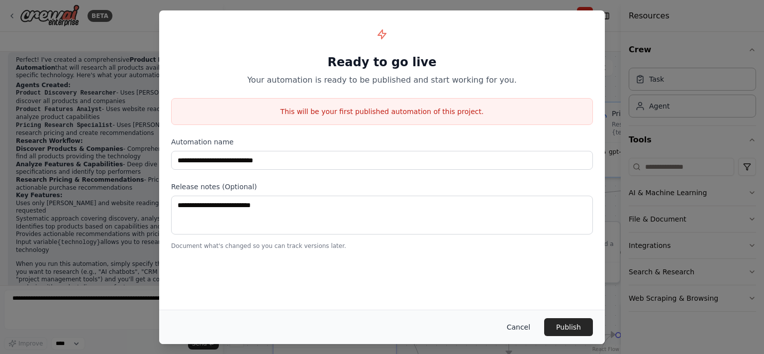
click at [524, 329] on button "Cancel" at bounding box center [518, 327] width 39 height 18
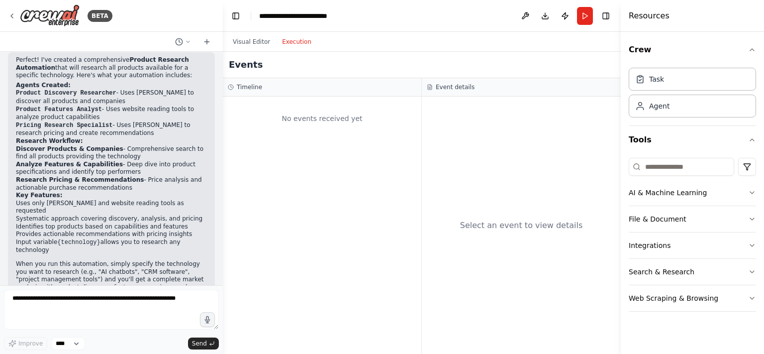
click at [288, 41] on button "Execution" at bounding box center [296, 42] width 41 height 12
click at [62, 12] on img at bounding box center [50, 15] width 60 height 22
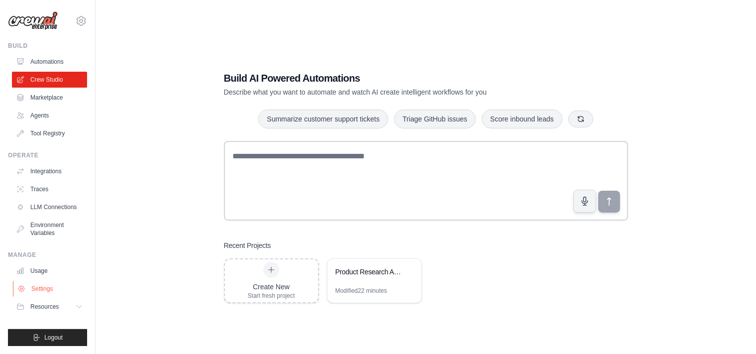
click at [33, 291] on link "Settings" at bounding box center [50, 289] width 75 height 16
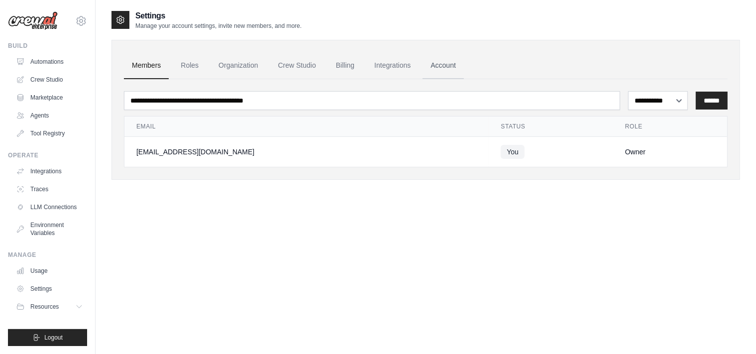
click at [436, 67] on link "Account" at bounding box center [442, 65] width 41 height 27
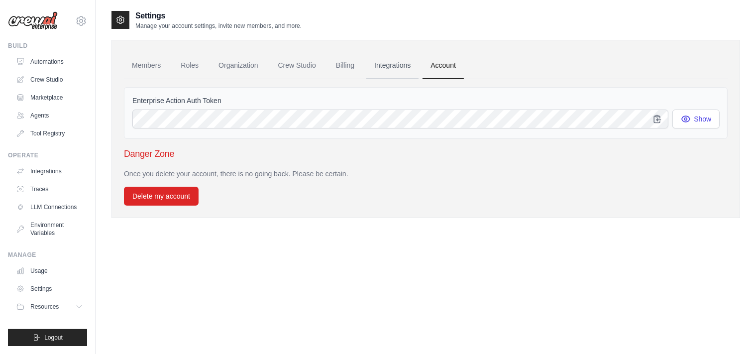
click at [392, 69] on link "Integrations" at bounding box center [392, 65] width 52 height 27
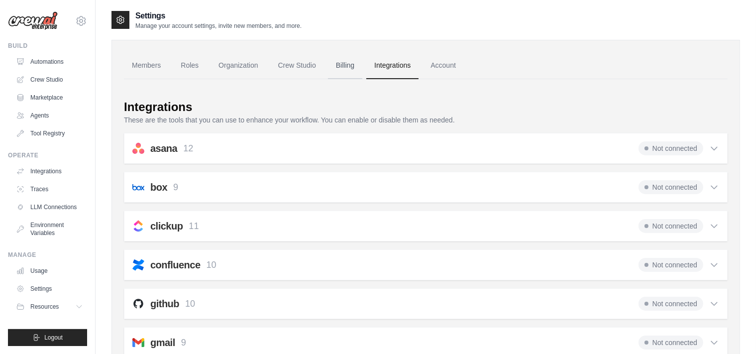
click at [350, 69] on link "Billing" at bounding box center [345, 65] width 34 height 27
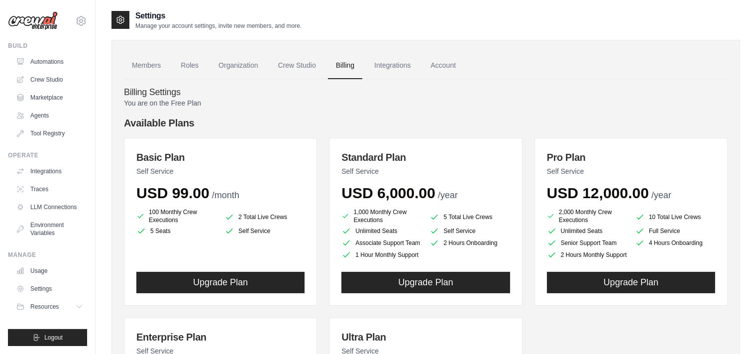
click at [304, 67] on link "Crew Studio" at bounding box center [297, 65] width 54 height 27
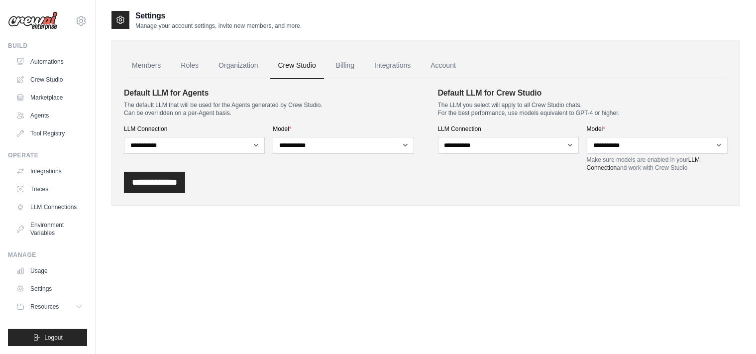
click at [248, 62] on link "Organization" at bounding box center [237, 65] width 55 height 27
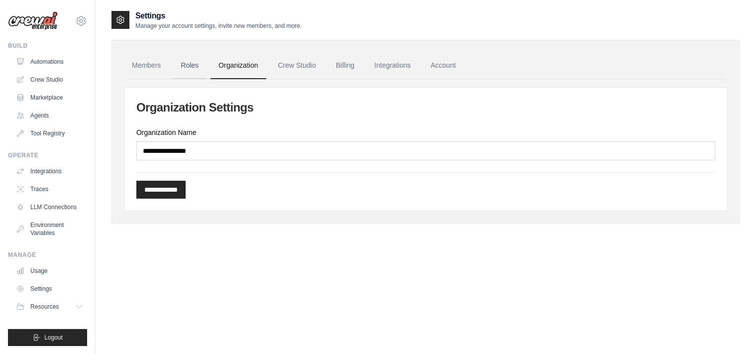
click at [194, 64] on link "Roles" at bounding box center [190, 65] width 34 height 27
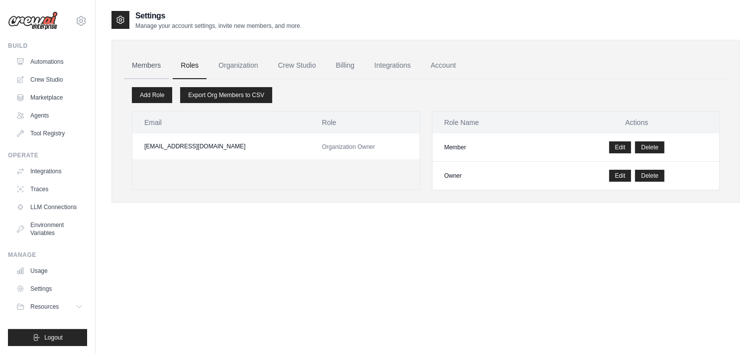
click at [154, 71] on link "Members" at bounding box center [146, 65] width 45 height 27
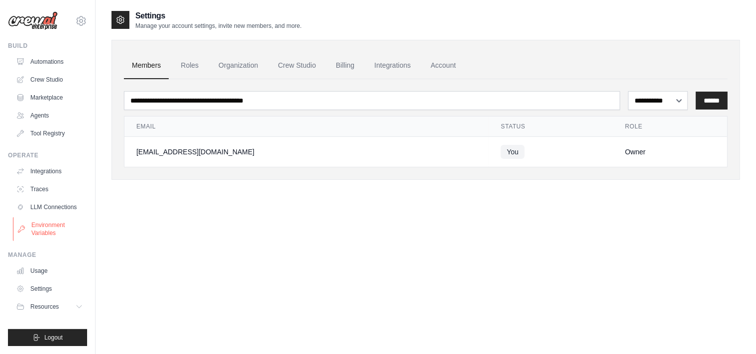
click at [43, 227] on link "Environment Variables" at bounding box center [50, 229] width 75 height 24
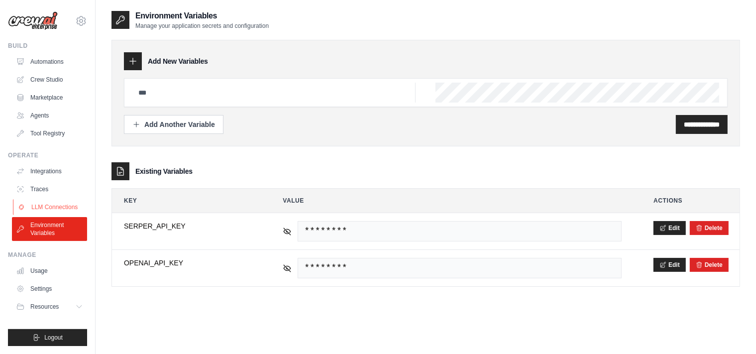
click at [55, 206] on link "LLM Connections" at bounding box center [50, 207] width 75 height 16
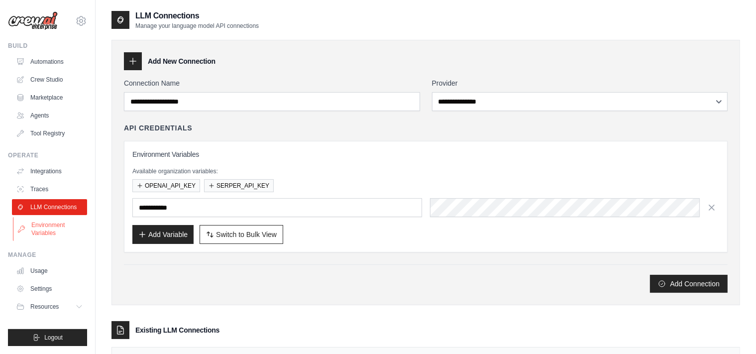
click at [45, 221] on link "Environment Variables" at bounding box center [50, 229] width 75 height 24
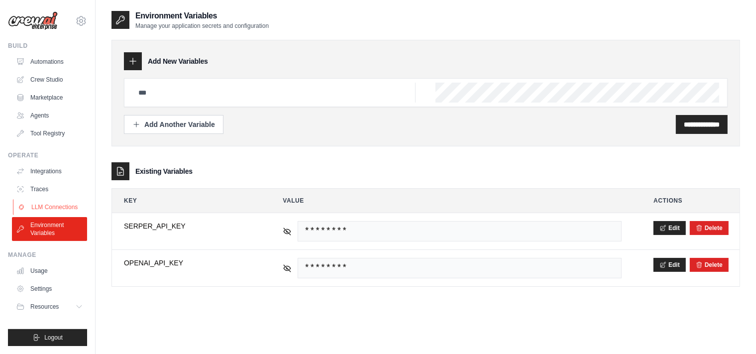
click at [47, 205] on link "LLM Connections" at bounding box center [50, 207] width 75 height 16
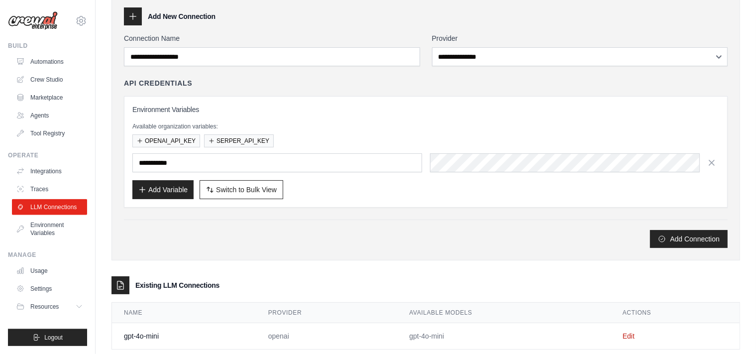
scroll to position [64, 0]
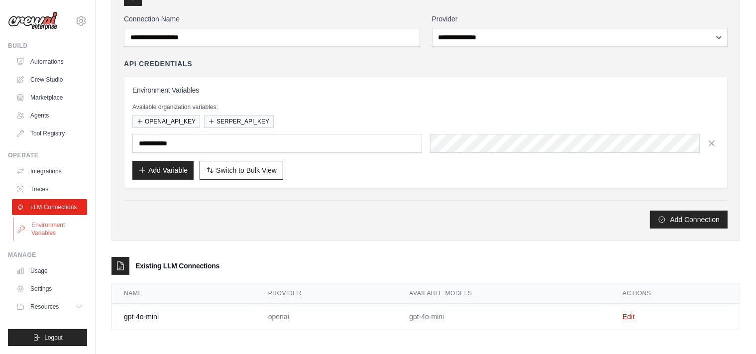
click at [46, 228] on link "Environment Variables" at bounding box center [50, 229] width 75 height 24
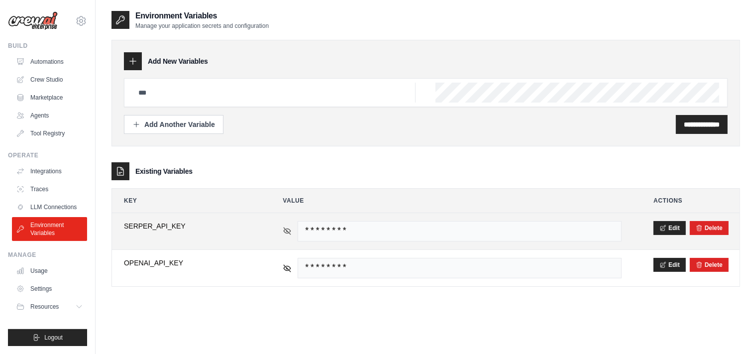
click at [286, 232] on icon at bounding box center [287, 230] width 7 height 4
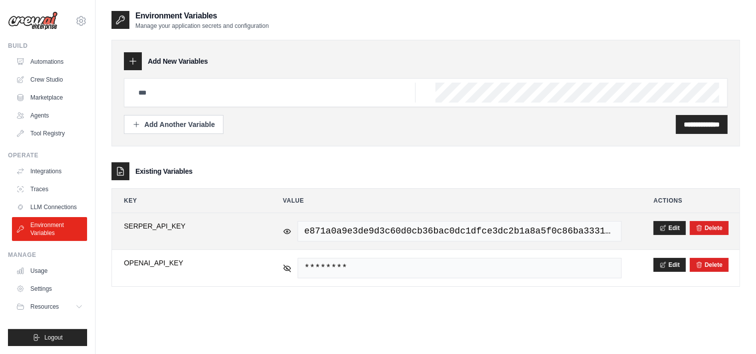
click at [602, 233] on span "e871a0a9e3de9d3c60d0cb36bac0dc1dfce3dc2b1a8a5f0c86ba3331e13fbc0e" at bounding box center [460, 231] width 324 height 20
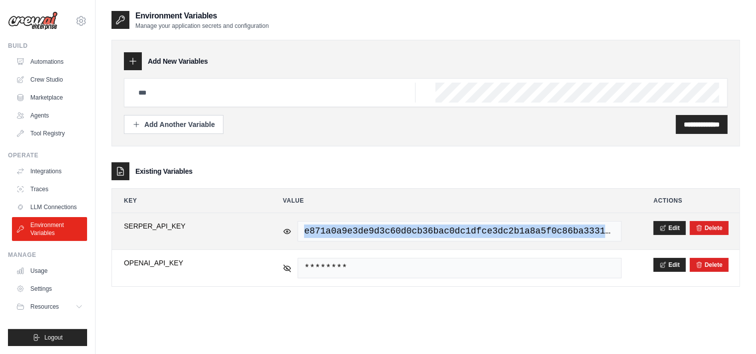
drag, startPoint x: 305, startPoint y: 231, endPoint x: 637, endPoint y: 236, distance: 331.9
click at [621, 236] on span "e871a0a9e3de9d3c60d0cb36bac0dc1dfce3dc2b1a8a5f0c86ba3331e13fbc0e" at bounding box center [460, 231] width 324 height 20
click at [576, 228] on span "e871a0a9e3de9d3c60d0cb36bac0dc1dfce3dc2b1a8a5f0c86ba3331e13fbc0e" at bounding box center [460, 231] width 324 height 20
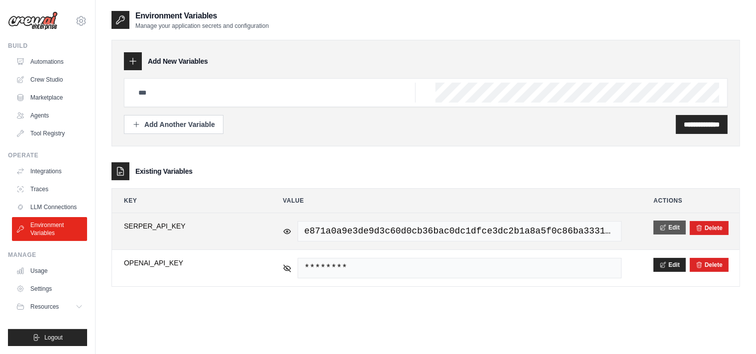
click at [672, 222] on button "Edit" at bounding box center [669, 227] width 32 height 14
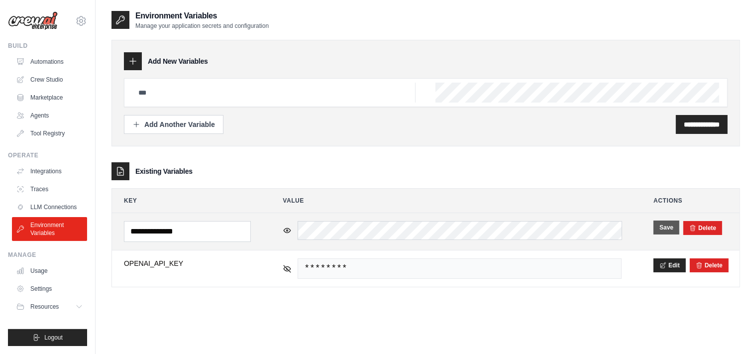
click at [667, 227] on button "Save" at bounding box center [666, 227] width 26 height 14
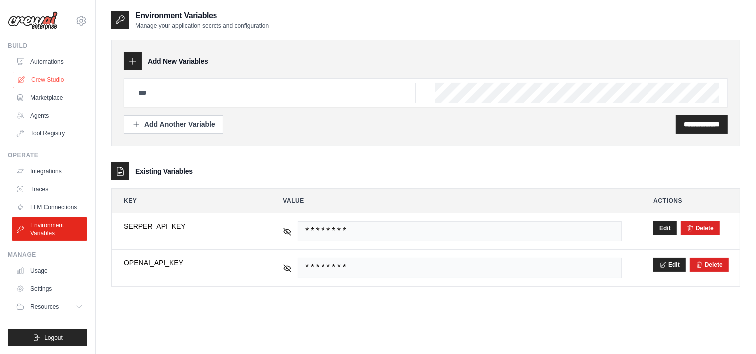
click at [29, 77] on link "Crew Studio" at bounding box center [50, 80] width 75 height 16
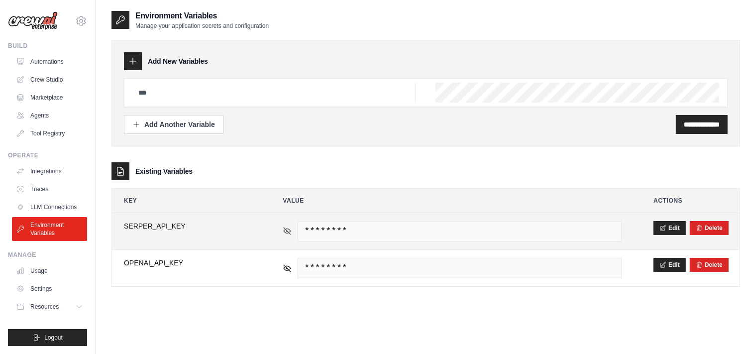
click at [289, 228] on icon at bounding box center [287, 230] width 7 height 4
click at [289, 229] on icon at bounding box center [287, 230] width 9 height 9
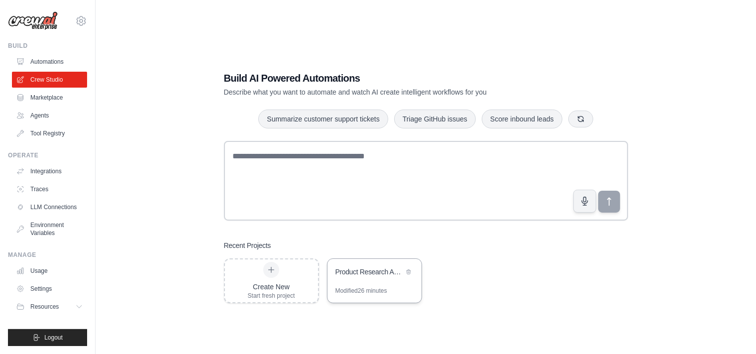
click at [382, 283] on div "Product Research Automation" at bounding box center [374, 273] width 94 height 28
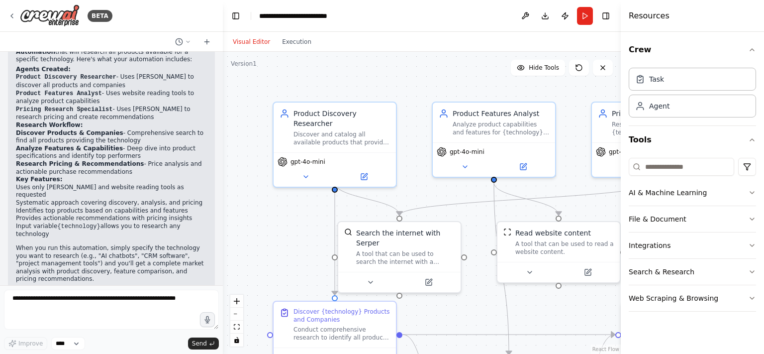
scroll to position [548, 0]
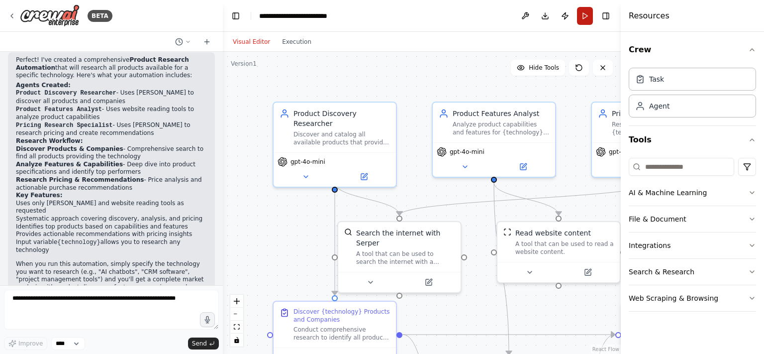
click at [584, 13] on button "Run" at bounding box center [585, 16] width 16 height 18
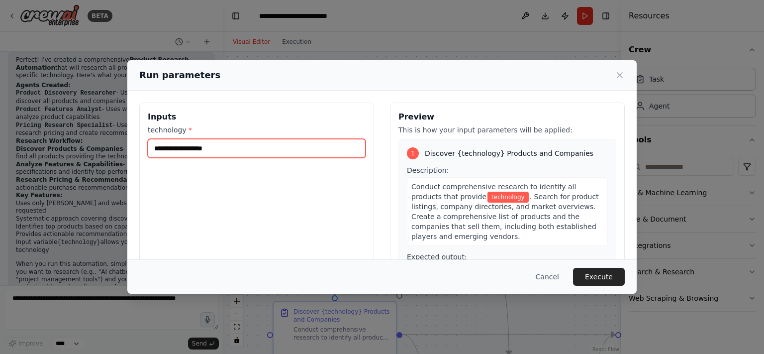
click at [239, 153] on input "technology *" at bounding box center [257, 148] width 218 height 19
click at [153, 149] on input "**********" at bounding box center [257, 148] width 218 height 19
click at [262, 143] on input "**********" at bounding box center [257, 148] width 218 height 19
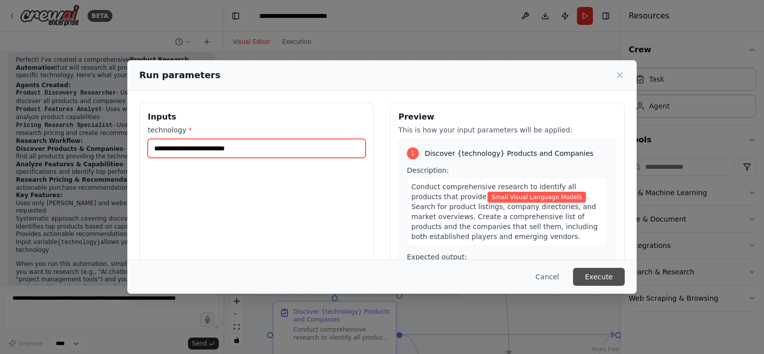
type input "**********"
click at [612, 279] on button "Execute" at bounding box center [599, 277] width 52 height 18
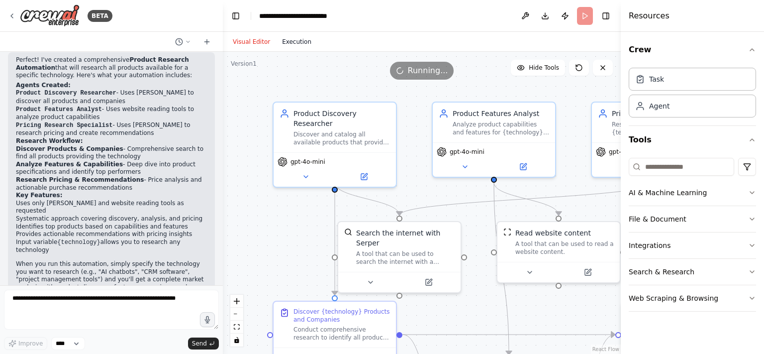
click at [289, 44] on button "Execution" at bounding box center [296, 42] width 41 height 12
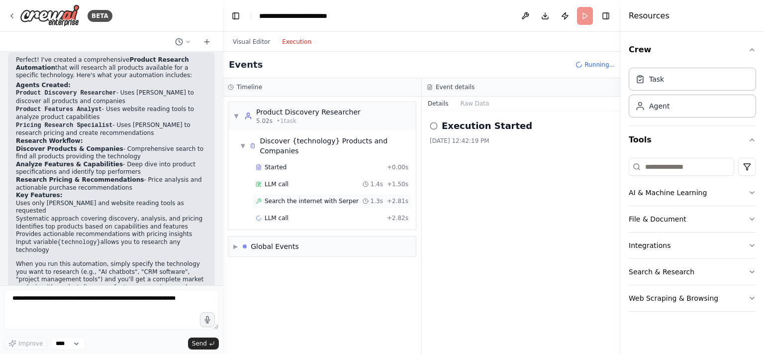
click at [289, 197] on span "Search the internet with Serper" at bounding box center [312, 201] width 94 height 8
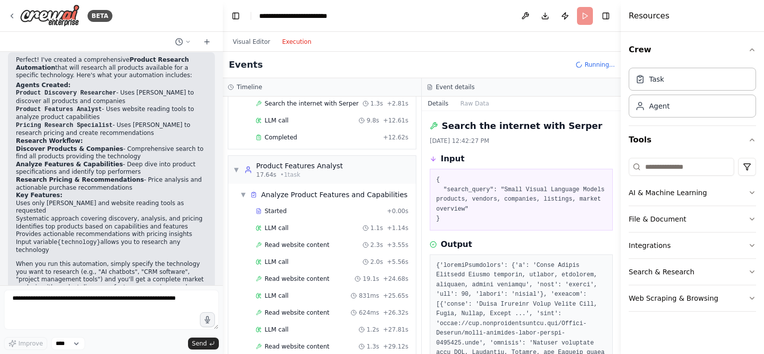
scroll to position [0, 0]
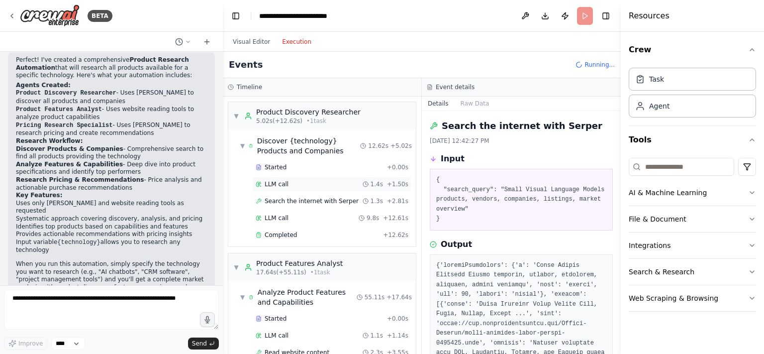
click at [278, 184] on span "LLM call" at bounding box center [277, 184] width 24 height 8
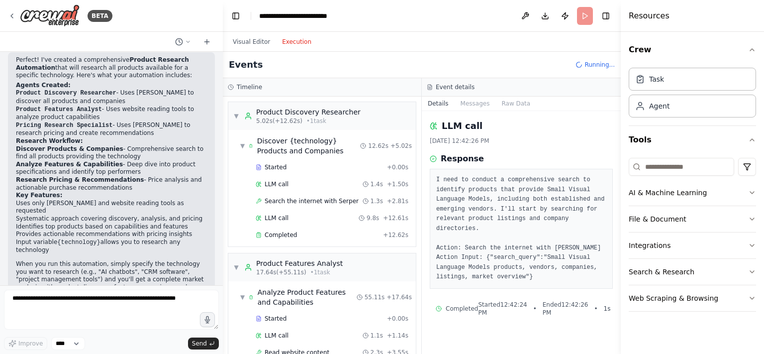
click at [541, 265] on pre "I need to conduct a comprehensive search to identify products that provide Smal…" at bounding box center [521, 228] width 170 height 107
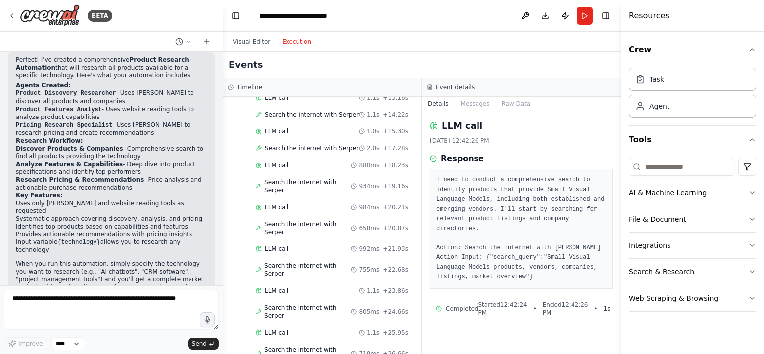
scroll to position [998, 0]
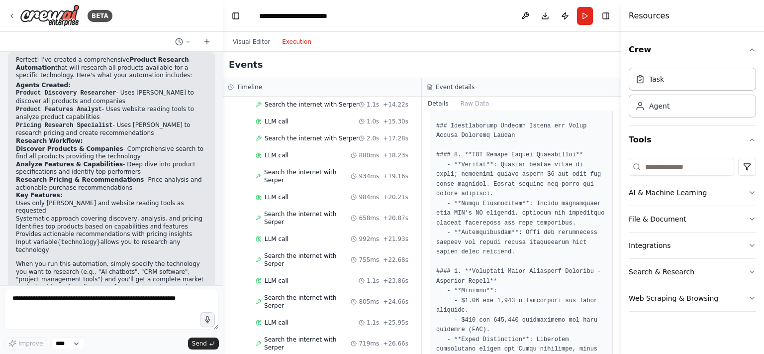
scroll to position [129, 0]
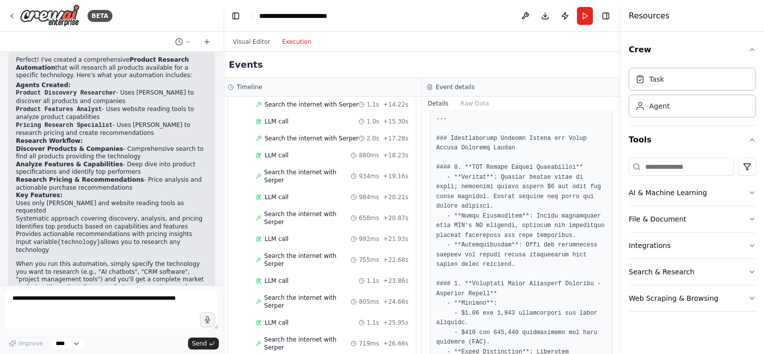
click at [205, 18] on div "BETA" at bounding box center [111, 16] width 223 height 32
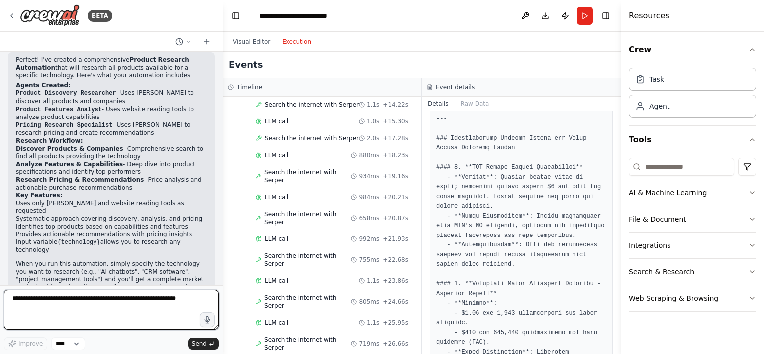
click at [63, 308] on textarea at bounding box center [111, 310] width 215 height 40
click at [104, 308] on textarea at bounding box center [111, 310] width 215 height 40
type textarea "**********"
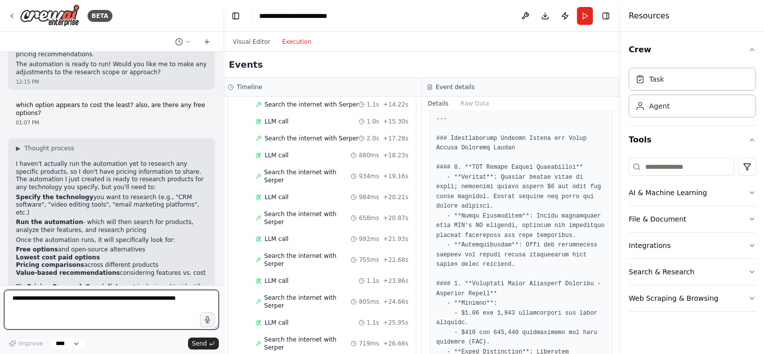
scroll to position [796, 0]
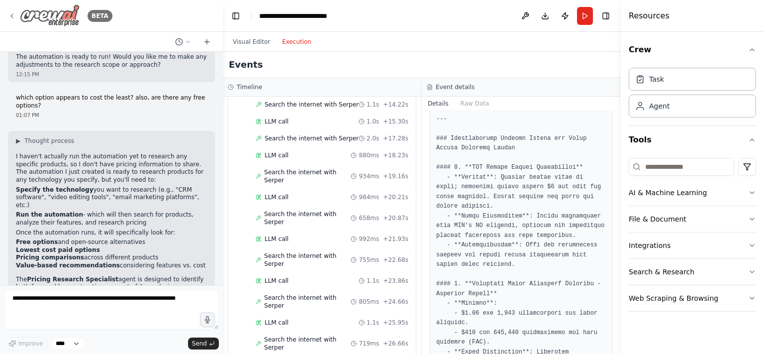
click at [14, 18] on icon at bounding box center [12, 16] width 8 height 8
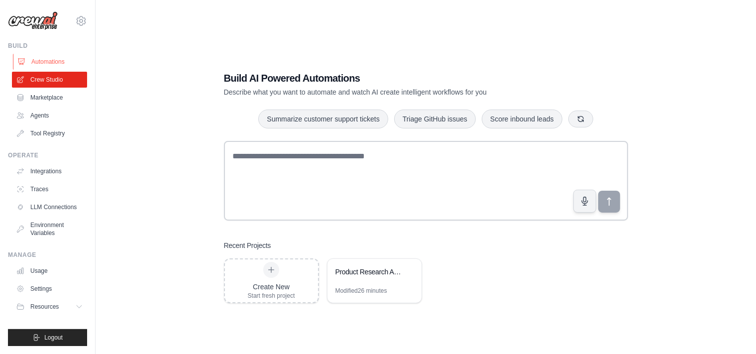
click at [49, 60] on link "Automations" at bounding box center [50, 62] width 75 height 16
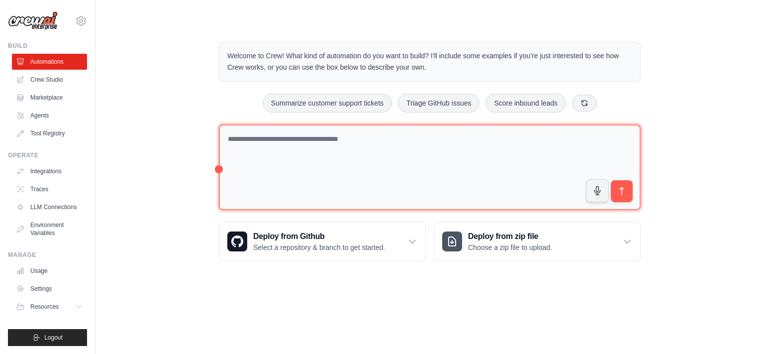
click at [312, 156] on textarea at bounding box center [430, 167] width 422 height 86
click at [316, 134] on textarea at bounding box center [430, 167] width 422 height 86
click at [319, 142] on textarea at bounding box center [430, 167] width 422 height 86
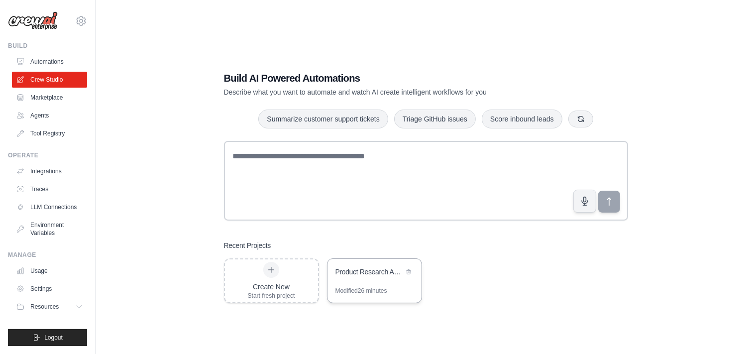
click at [367, 273] on div "Product Research Automation" at bounding box center [369, 272] width 68 height 10
click at [367, 268] on div "Product Research Automation" at bounding box center [369, 272] width 68 height 10
click at [366, 289] on div "Modified 26 minutes" at bounding box center [361, 291] width 52 height 8
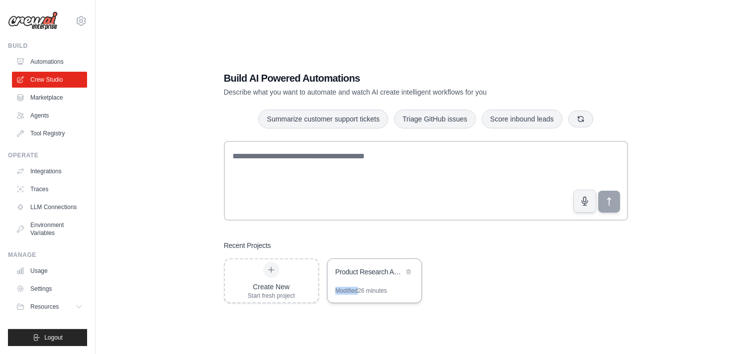
click at [366, 289] on div "Modified 26 minutes" at bounding box center [361, 291] width 52 height 8
click at [358, 263] on div "Product Research Automation" at bounding box center [374, 273] width 94 height 28
click at [57, 74] on link "Crew Studio" at bounding box center [50, 80] width 75 height 16
click at [375, 282] on div "Product Research Automation" at bounding box center [374, 273] width 94 height 28
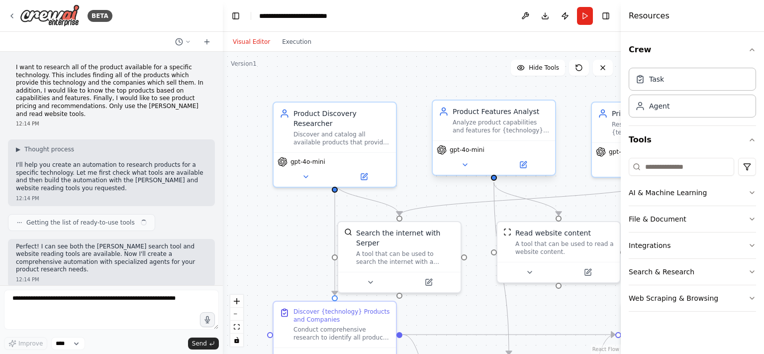
scroll to position [796, 0]
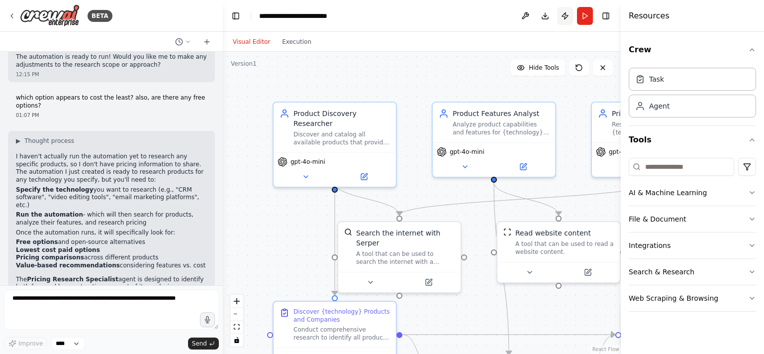
click at [566, 17] on button "Publish" at bounding box center [565, 16] width 16 height 18
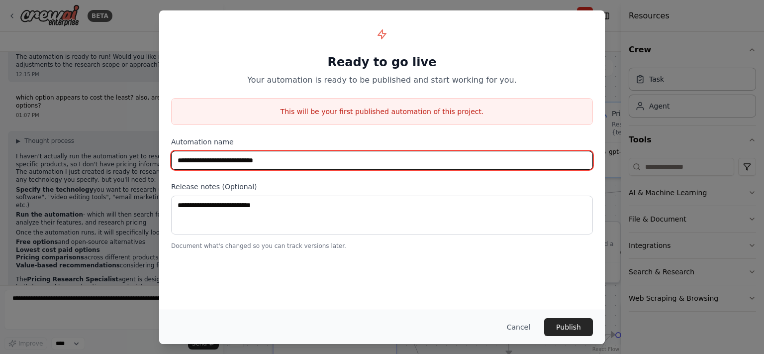
click at [289, 161] on input "**********" at bounding box center [382, 160] width 422 height 19
click at [177, 161] on input "**********" at bounding box center [382, 160] width 422 height 19
click at [239, 160] on input "**********" at bounding box center [382, 160] width 422 height 19
type input "**********"
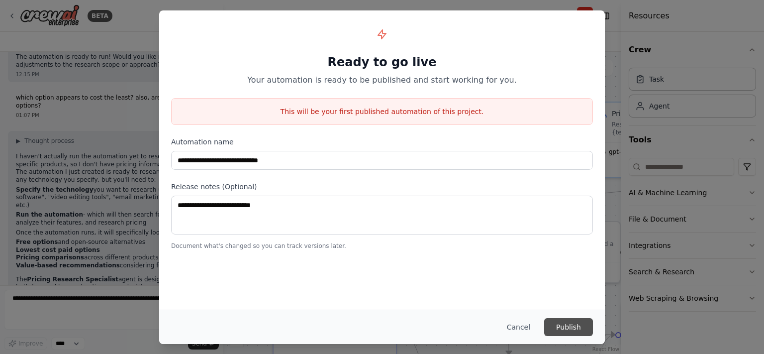
click at [581, 324] on button "Publish" at bounding box center [568, 327] width 49 height 18
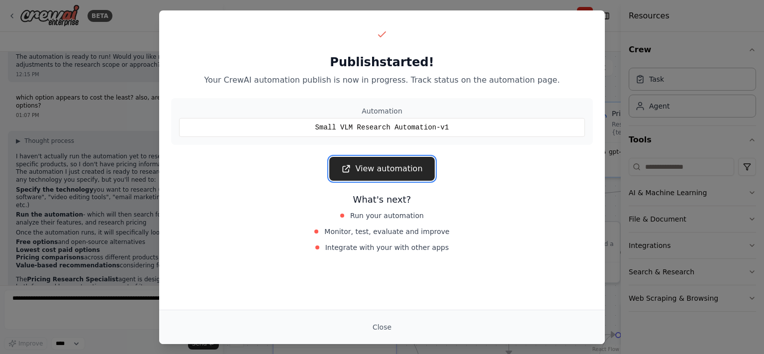
click at [388, 166] on link "View automation" at bounding box center [381, 169] width 105 height 24
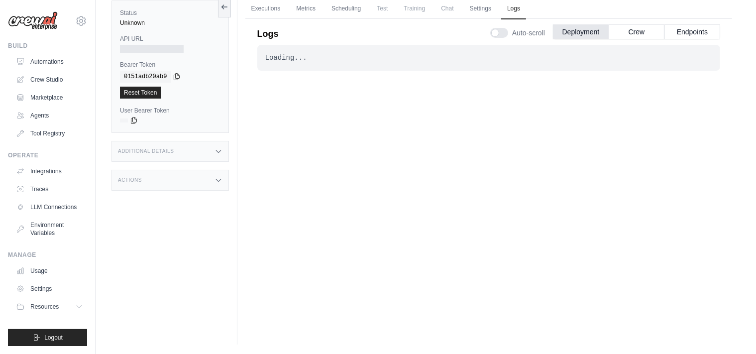
scroll to position [42, 0]
click at [40, 63] on link "Automations" at bounding box center [50, 62] width 75 height 16
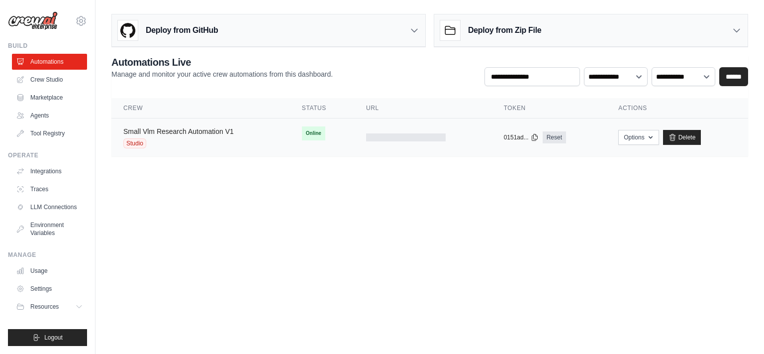
click at [225, 130] on link "Small Vlm Research Automation V1" at bounding box center [178, 131] width 110 height 8
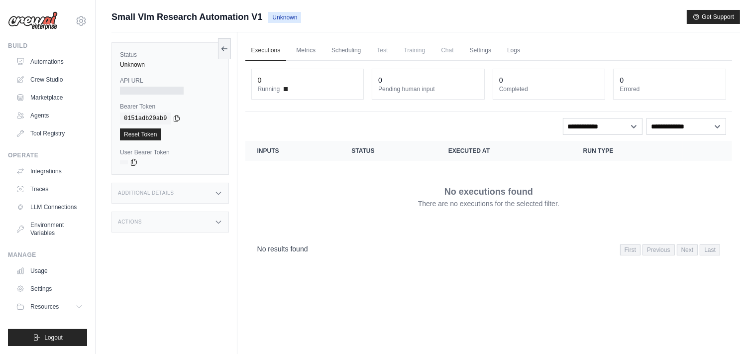
click at [449, 53] on span "Chat" at bounding box center [447, 50] width 24 height 20
click at [286, 17] on span "Unknown" at bounding box center [284, 17] width 33 height 11
click at [288, 17] on span "Unknown" at bounding box center [284, 17] width 33 height 11
click at [205, 224] on div "Actions" at bounding box center [169, 221] width 117 height 21
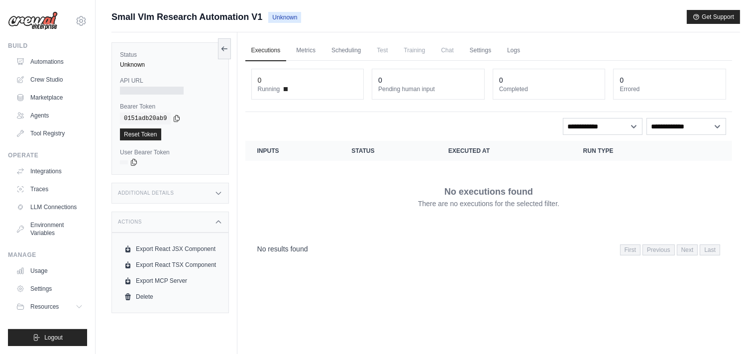
click at [205, 224] on div "Actions" at bounding box center [169, 221] width 117 height 21
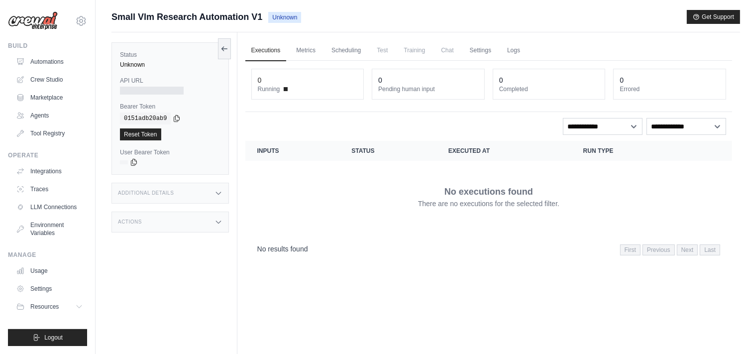
click at [212, 192] on div "Additional Details" at bounding box center [169, 193] width 117 height 21
click at [216, 193] on icon at bounding box center [218, 193] width 8 height 8
click at [219, 194] on icon at bounding box center [218, 193] width 8 height 8
click at [222, 225] on div "Actions" at bounding box center [169, 221] width 117 height 21
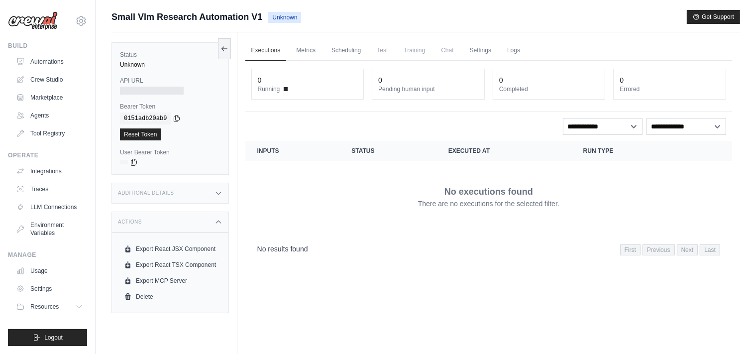
click at [219, 225] on icon at bounding box center [218, 222] width 8 height 8
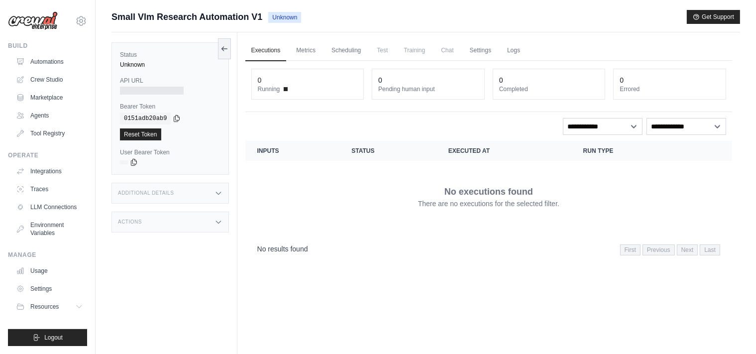
click at [216, 223] on icon at bounding box center [218, 222] width 8 height 8
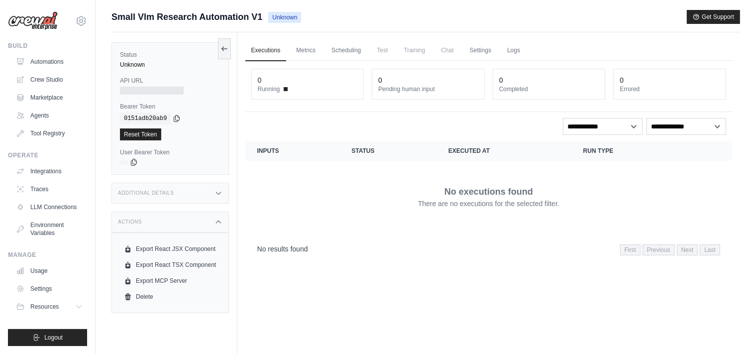
click at [216, 223] on icon at bounding box center [218, 222] width 8 height 8
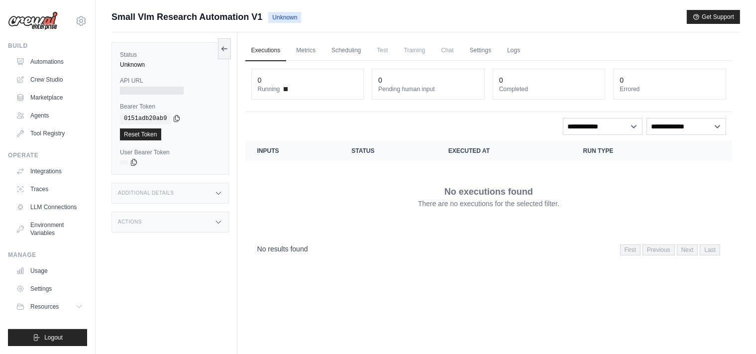
click at [448, 51] on span "Chat" at bounding box center [447, 50] width 24 height 20
click at [474, 199] on p "There are no executions for the selected filter." at bounding box center [488, 204] width 141 height 10
click at [273, 51] on link "Executions" at bounding box center [265, 50] width 41 height 21
click at [285, 88] on span at bounding box center [286, 89] width 4 height 4
click at [50, 62] on link "Automations" at bounding box center [50, 62] width 75 height 16
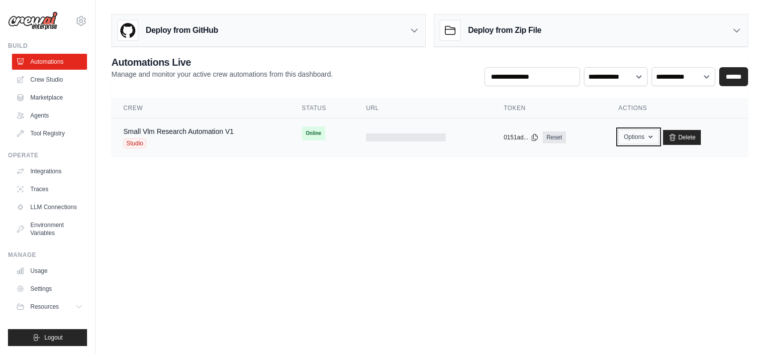
click at [638, 136] on button "Options" at bounding box center [638, 136] width 40 height 15
click at [205, 131] on link "Small Vlm Research Automation V1" at bounding box center [178, 131] width 110 height 8
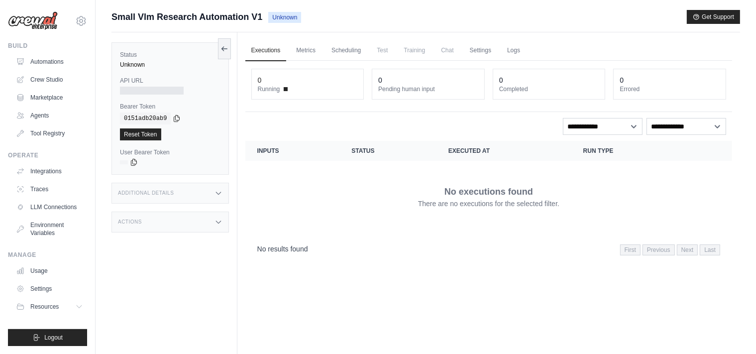
click at [448, 52] on span "Chat" at bounding box center [447, 50] width 24 height 20
click at [43, 78] on link "Crew Studio" at bounding box center [50, 80] width 75 height 16
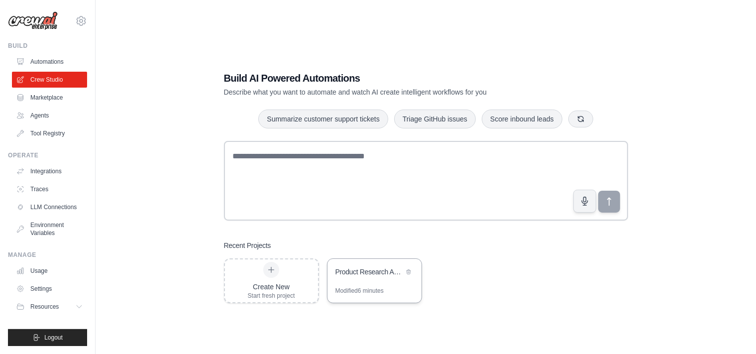
click at [377, 270] on div "Product Research Automation" at bounding box center [369, 272] width 68 height 10
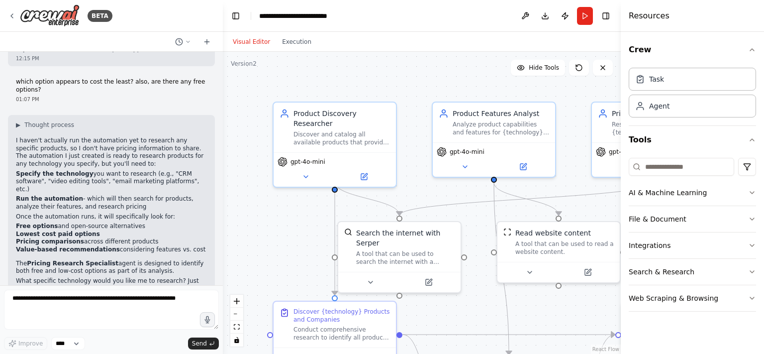
scroll to position [796, 0]
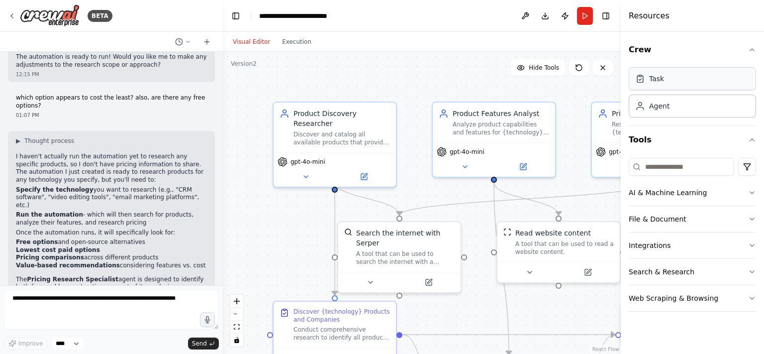
click at [687, 80] on div "Task" at bounding box center [692, 78] width 127 height 23
click at [696, 111] on div "Agent" at bounding box center [692, 105] width 127 height 23
click at [751, 48] on icon "button" at bounding box center [752, 50] width 8 height 8
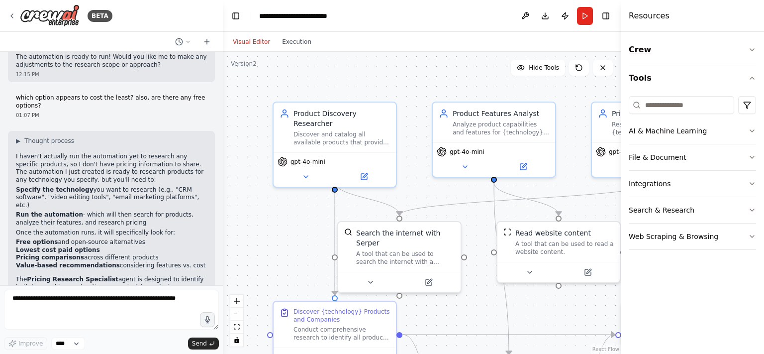
click at [751, 48] on icon "button" at bounding box center [752, 50] width 8 height 8
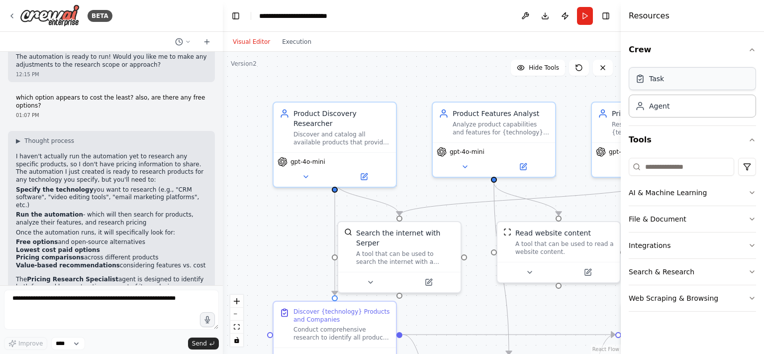
click at [730, 71] on div "Task" at bounding box center [692, 78] width 127 height 23
click at [705, 102] on div "Agent" at bounding box center [692, 105] width 127 height 23
click at [754, 142] on icon "button" at bounding box center [752, 140] width 8 height 8
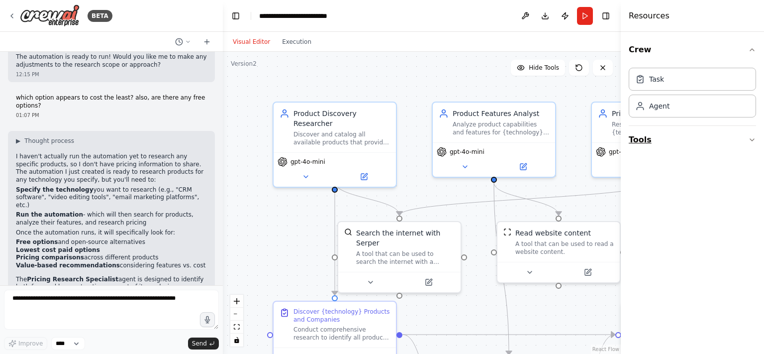
click at [754, 142] on icon "button" at bounding box center [752, 140] width 8 height 8
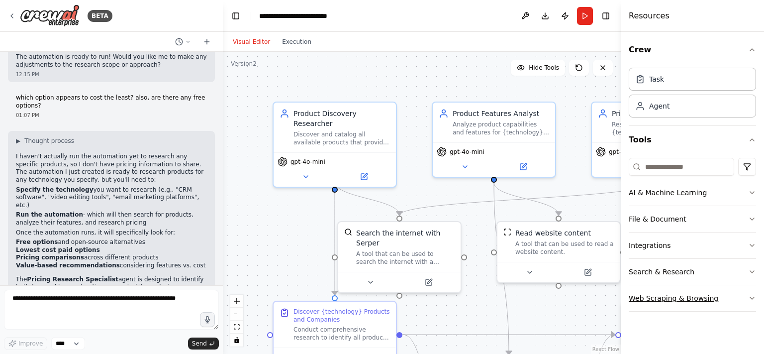
click at [752, 300] on icon "button" at bounding box center [752, 298] width 8 height 8
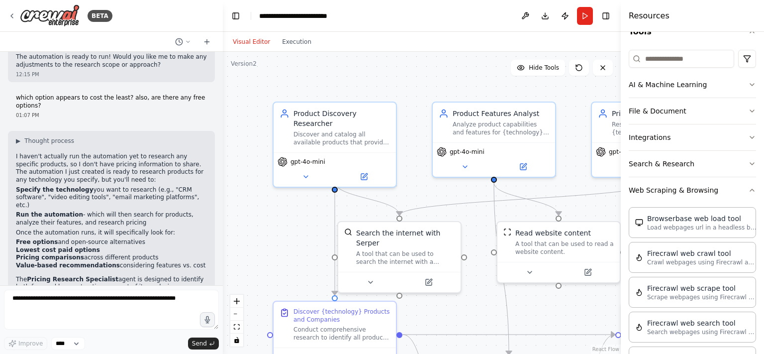
scroll to position [44, 0]
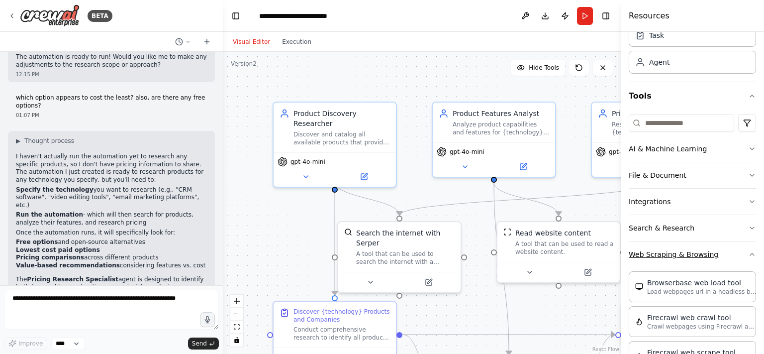
click at [748, 254] on icon "button" at bounding box center [752, 254] width 8 height 8
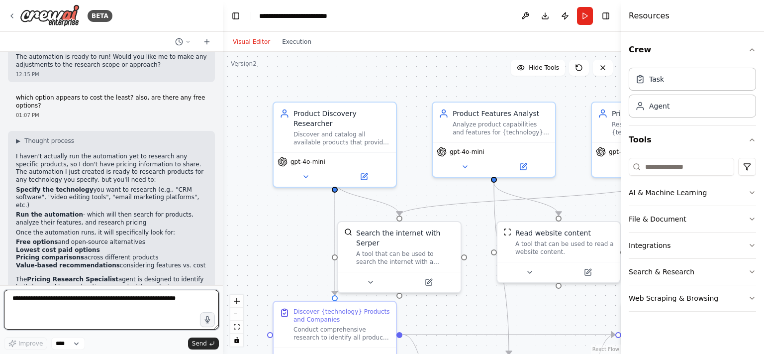
click at [130, 303] on textarea at bounding box center [111, 310] width 215 height 40
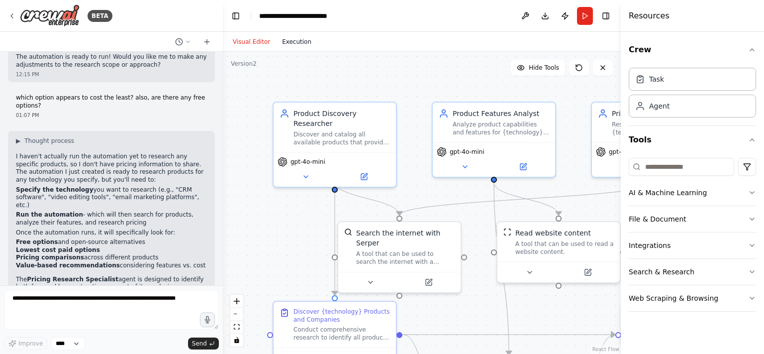
click at [297, 42] on button "Execution" at bounding box center [296, 42] width 41 height 12
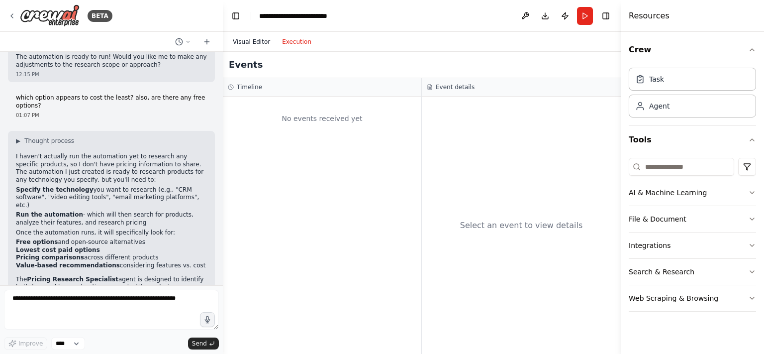
click at [256, 41] on button "Visual Editor" at bounding box center [251, 42] width 49 height 12
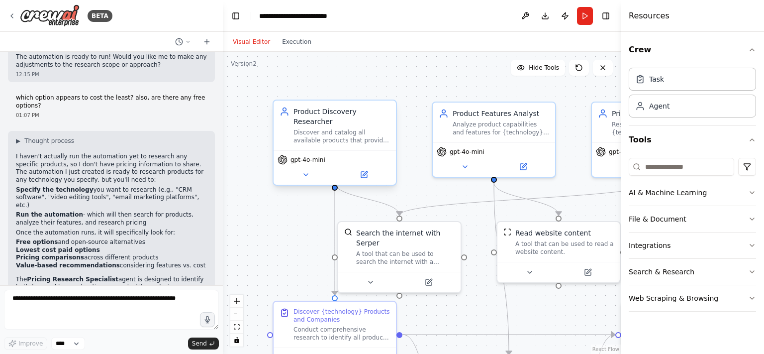
click at [328, 130] on div "Discover and catalog all available products that provide {technology} by conduc…" at bounding box center [342, 136] width 97 height 16
click at [476, 120] on div "Analyze product capabilities and features for {technology} products by research…" at bounding box center [501, 126] width 97 height 16
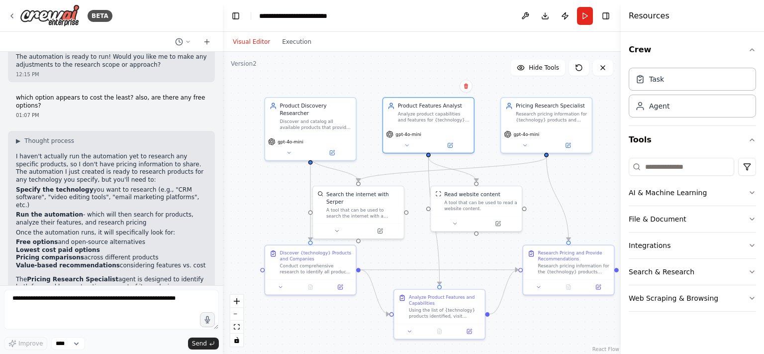
drag, startPoint x: 444, startPoint y: 313, endPoint x: 374, endPoint y: 260, distance: 88.4
click at [392, 255] on div ".deletable-edge-delete-btn { width: 20px; height: 20px; border: 0px solid #ffff…" at bounding box center [422, 203] width 398 height 302
click at [317, 259] on div "Discover {technology} Products and Companies" at bounding box center [316, 255] width 72 height 12
click at [319, 117] on div "Discover and catalog all available products that provide {technology} by conduc…" at bounding box center [316, 123] width 72 height 12
click at [288, 255] on div "Discover {technology} Products and Companies" at bounding box center [316, 255] width 72 height 12
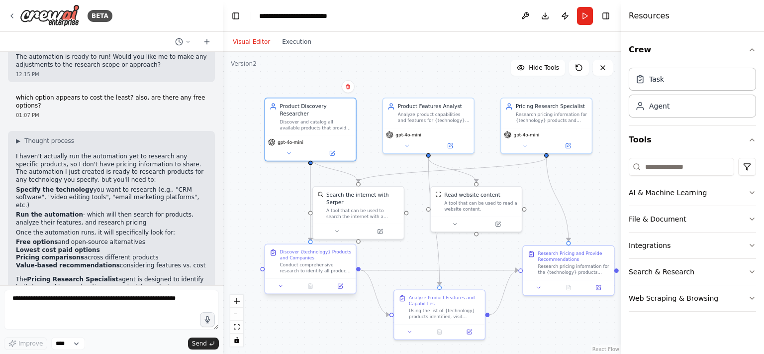
click at [296, 262] on div "Conduct comprehensive research to identify all products that provide {technolog…" at bounding box center [316, 268] width 72 height 12
click at [343, 289] on icon at bounding box center [340, 286] width 6 height 6
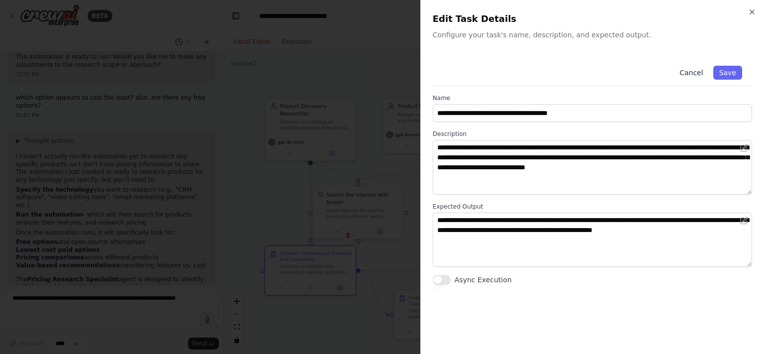
click at [697, 75] on button "Cancel" at bounding box center [691, 73] width 35 height 14
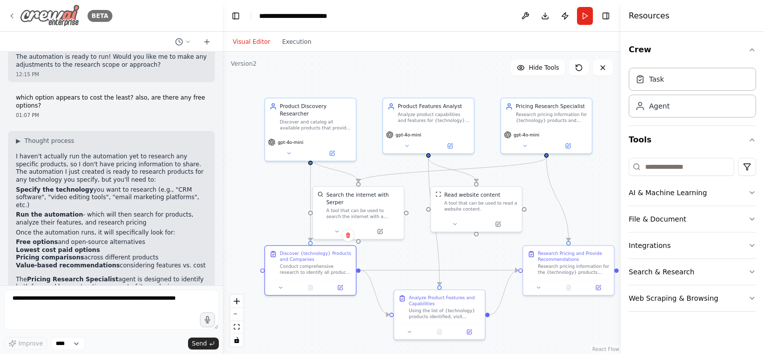
click at [12, 16] on icon at bounding box center [12, 16] width 8 height 8
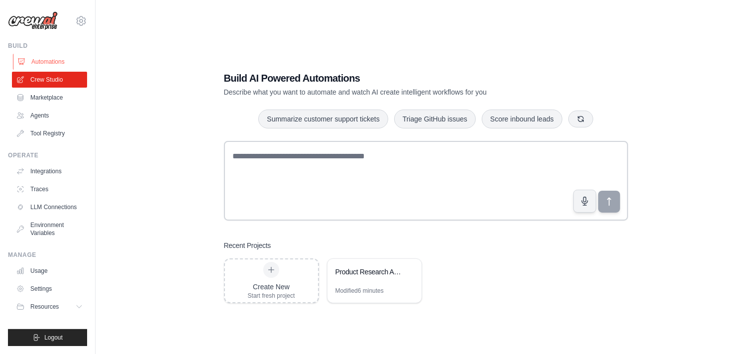
click at [50, 61] on link "Automations" at bounding box center [50, 62] width 75 height 16
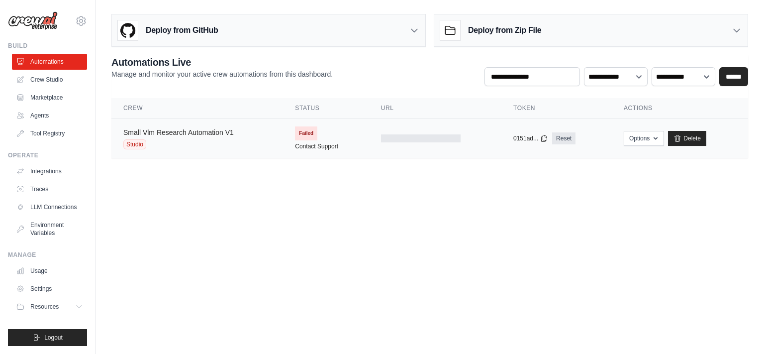
click at [229, 131] on link "Small Vlm Research Automation V1" at bounding box center [178, 132] width 110 height 8
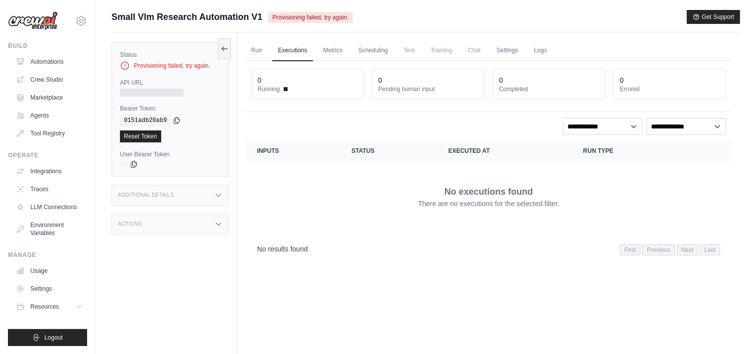
click at [475, 53] on span "Chat" at bounding box center [474, 50] width 24 height 20
click at [301, 16] on span "Provisioning failed, try again." at bounding box center [310, 17] width 84 height 11
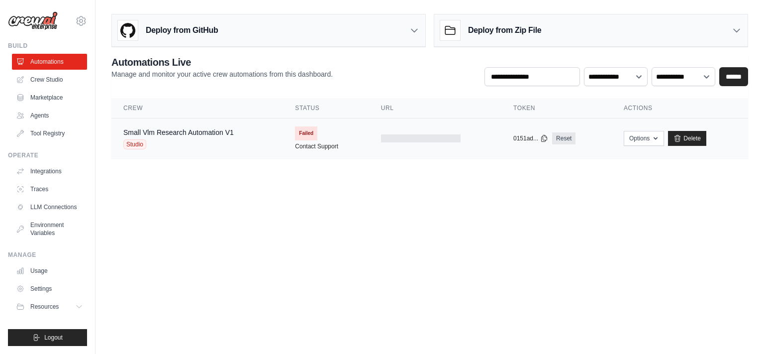
click at [307, 134] on span "Failed" at bounding box center [306, 133] width 22 height 14
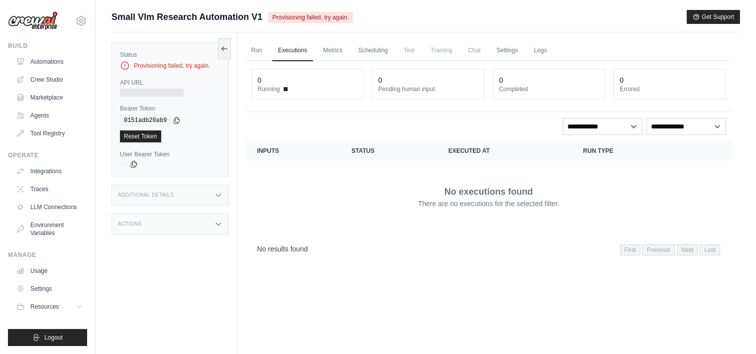
click at [502, 199] on p "There are no executions for the selected filter." at bounding box center [488, 204] width 141 height 10
click at [164, 67] on div "Provisioning failed, try again." at bounding box center [170, 66] width 100 height 10
click at [43, 83] on link "Crew Studio" at bounding box center [50, 80] width 75 height 16
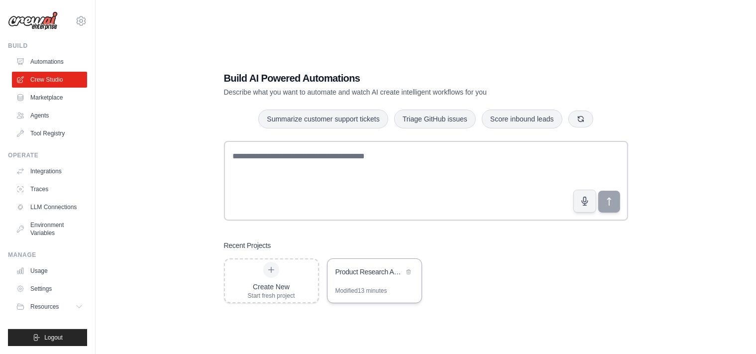
click at [395, 273] on div "Product Research Automation" at bounding box center [369, 272] width 68 height 10
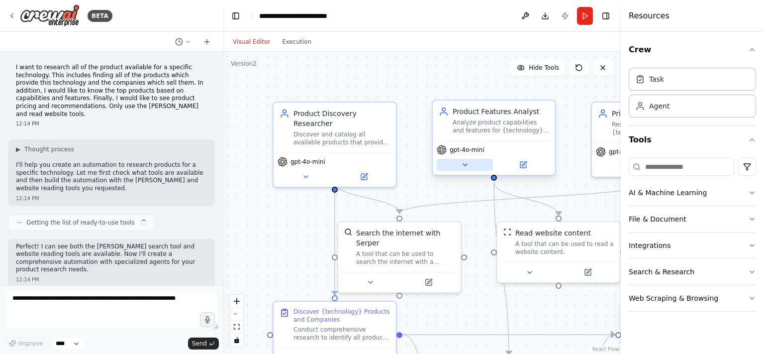
scroll to position [378, 0]
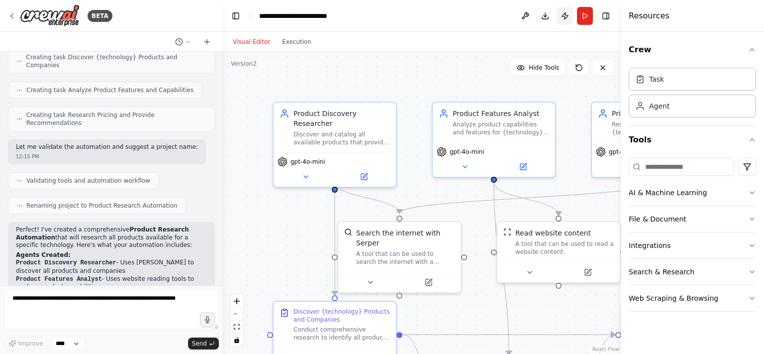
click at [566, 15] on button "Publish" at bounding box center [565, 16] width 16 height 18
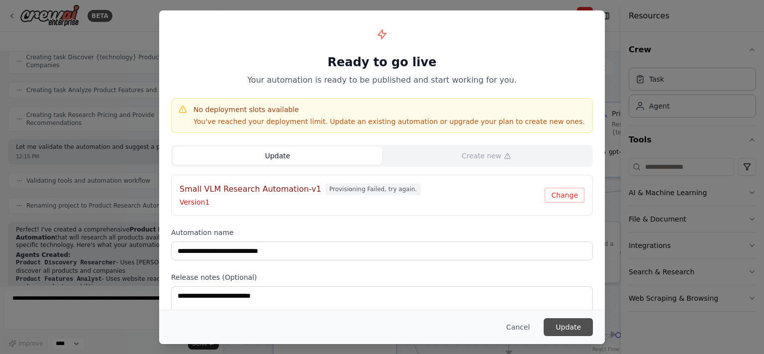
click at [568, 326] on button "Update" at bounding box center [568, 327] width 49 height 18
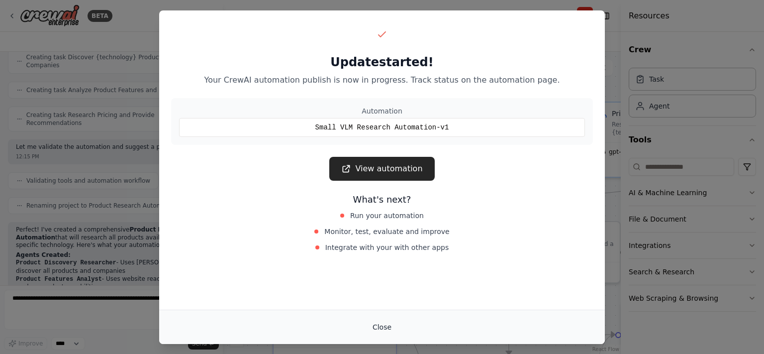
click at [384, 324] on button "Close" at bounding box center [382, 327] width 35 height 18
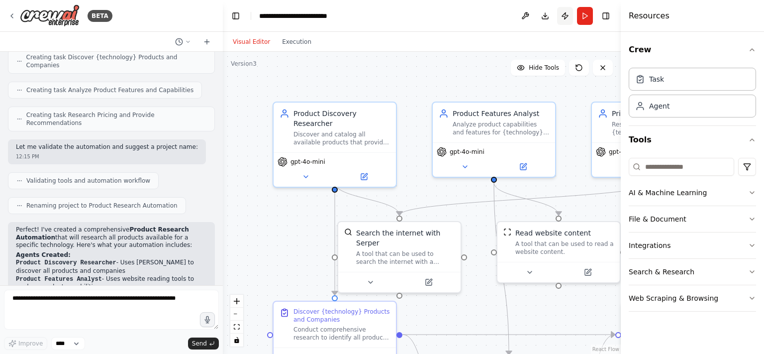
click at [567, 14] on button "Publish" at bounding box center [565, 16] width 16 height 18
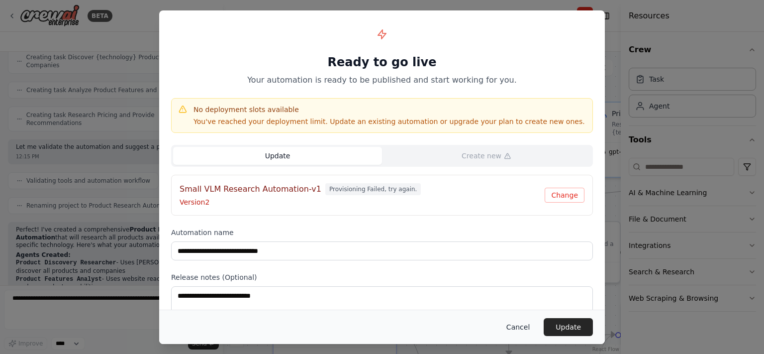
click at [527, 327] on button "Cancel" at bounding box center [517, 327] width 39 height 18
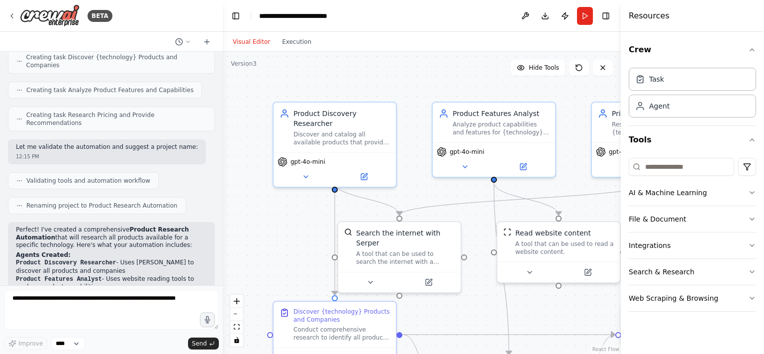
click at [219, 166] on div at bounding box center [221, 177] width 4 height 354
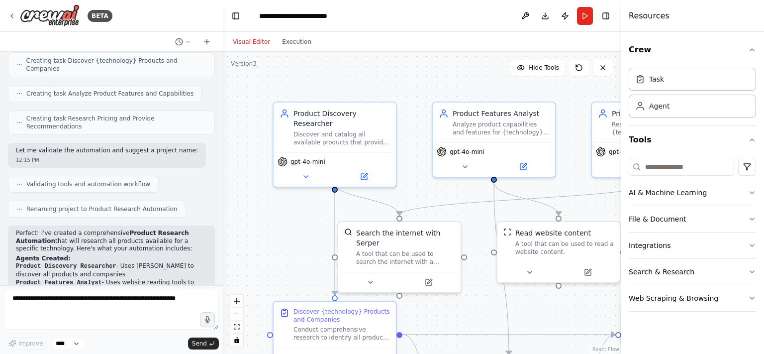
click at [219, 162] on div "BETA I want to research all of the product available for a specific technology.…" at bounding box center [382, 177] width 764 height 354
click at [222, 164] on div "BETA I want to research all of the product available for a specific technology.…" at bounding box center [382, 177] width 764 height 354
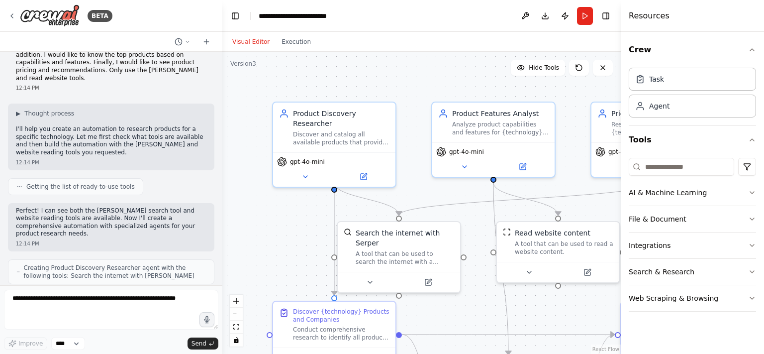
scroll to position [0, 0]
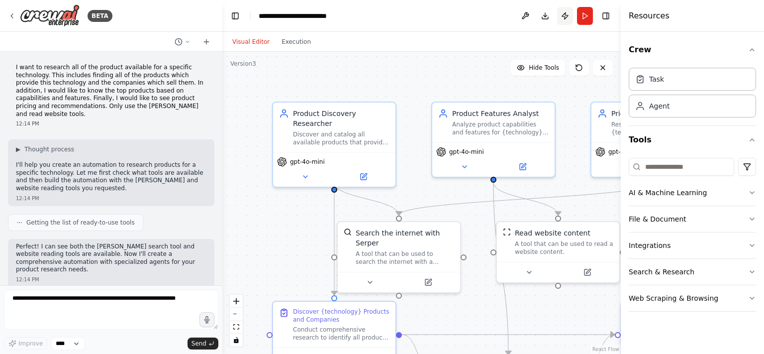
click at [564, 11] on button "Publish" at bounding box center [565, 16] width 16 height 18
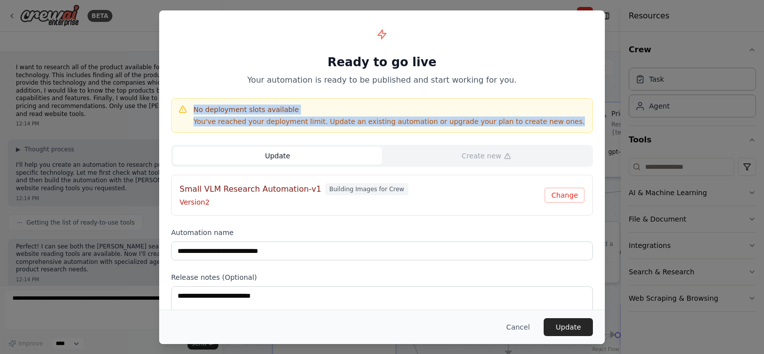
drag, startPoint x: 540, startPoint y: 120, endPoint x: 195, endPoint y: 111, distance: 345.9
click at [195, 111] on div "No deployment slots available You've reached your deployment limit. Update an e…" at bounding box center [382, 115] width 409 height 22
copy div "No deployment slots available You've reached your deployment limit. Update an e…"
click at [418, 118] on p "You've reached your deployment limit. Update an existing automation or upgrade …" at bounding box center [390, 121] width 392 height 10
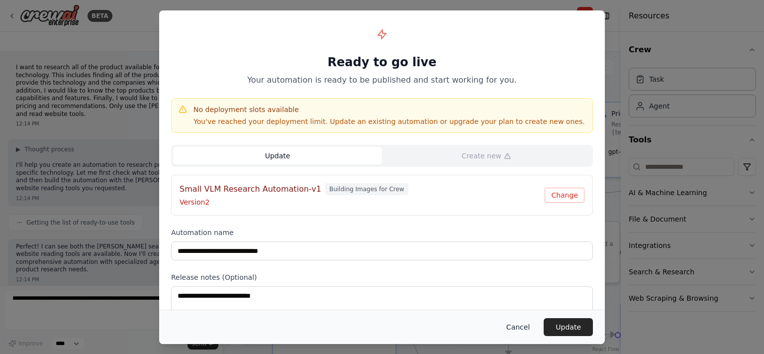
click at [524, 326] on button "Cancel" at bounding box center [517, 327] width 39 height 18
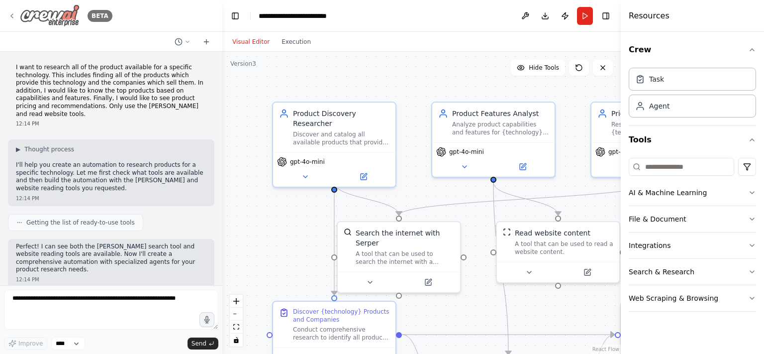
click at [49, 13] on img at bounding box center [50, 15] width 60 height 22
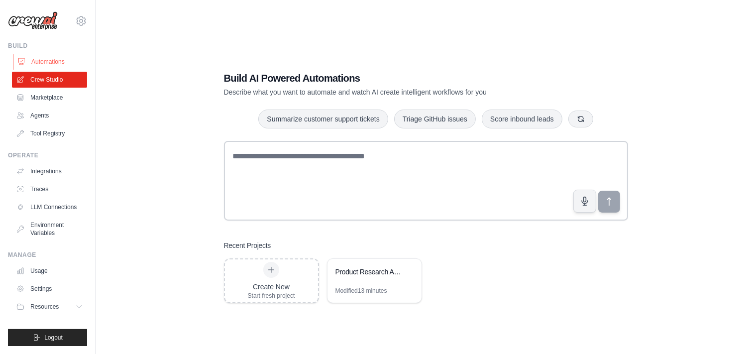
click at [43, 59] on link "Automations" at bounding box center [50, 62] width 75 height 16
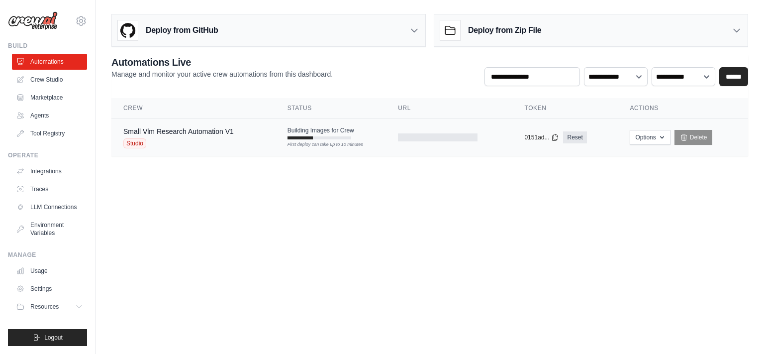
click at [338, 139] on td "Building Images for Crew First deploy can take up to 10 minutes" at bounding box center [331, 132] width 111 height 29
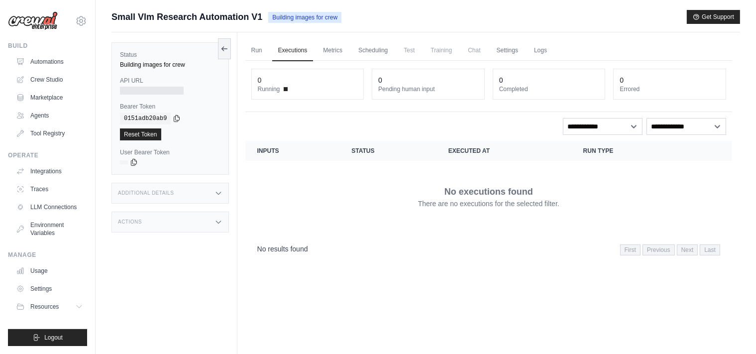
click at [300, 19] on span "Building images for crew" at bounding box center [304, 17] width 73 height 11
click at [471, 54] on span "Chat" at bounding box center [474, 50] width 24 height 20
click at [60, 60] on link "Automations" at bounding box center [50, 62] width 75 height 16
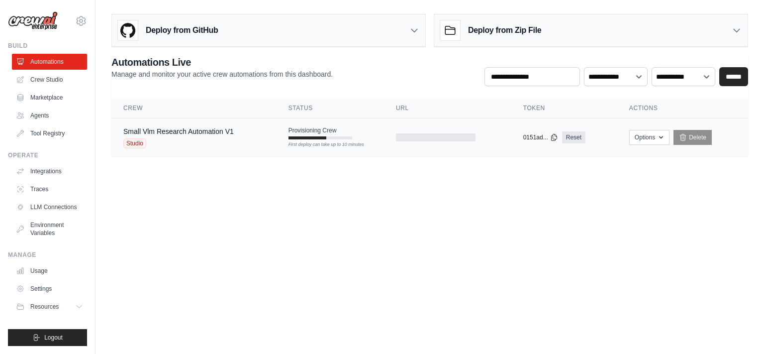
click at [342, 137] on div "First deploy can take up to 10 minutes" at bounding box center [321, 137] width 64 height 3
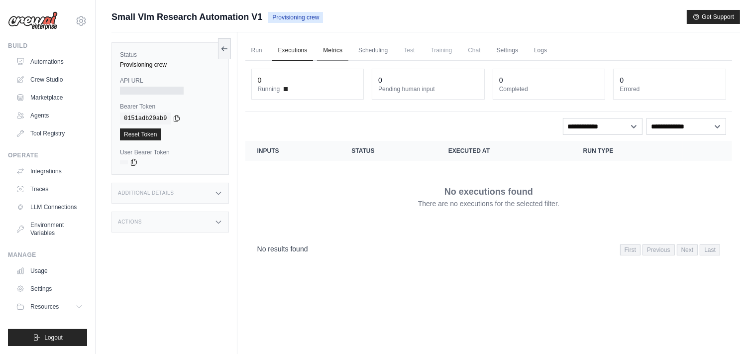
click at [333, 50] on link "Metrics" at bounding box center [332, 50] width 31 height 21
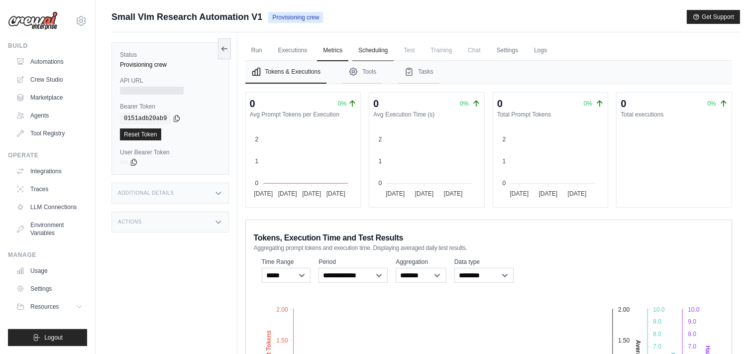
click at [380, 51] on link "Scheduling" at bounding box center [372, 50] width 41 height 21
